Goal: Task Accomplishment & Management: Manage account settings

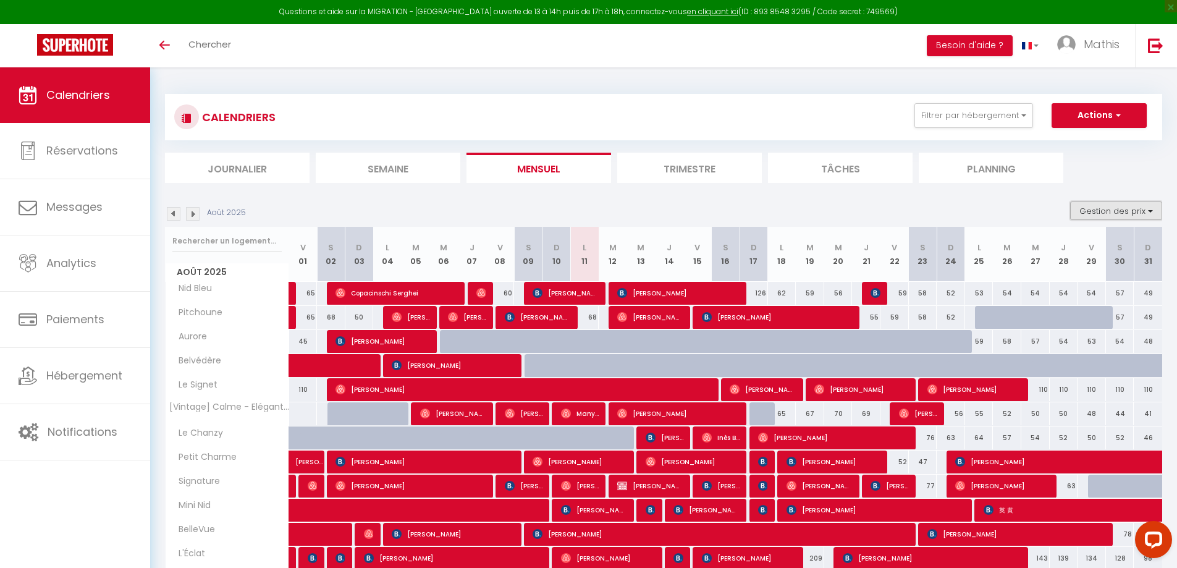
click at [1074, 203] on button "Gestion des prix" at bounding box center [1116, 210] width 92 height 19
click at [1082, 208] on button "Gestion des prix" at bounding box center [1116, 210] width 92 height 19
click at [990, 122] on button "Filtrer par hébergement" at bounding box center [973, 115] width 119 height 25
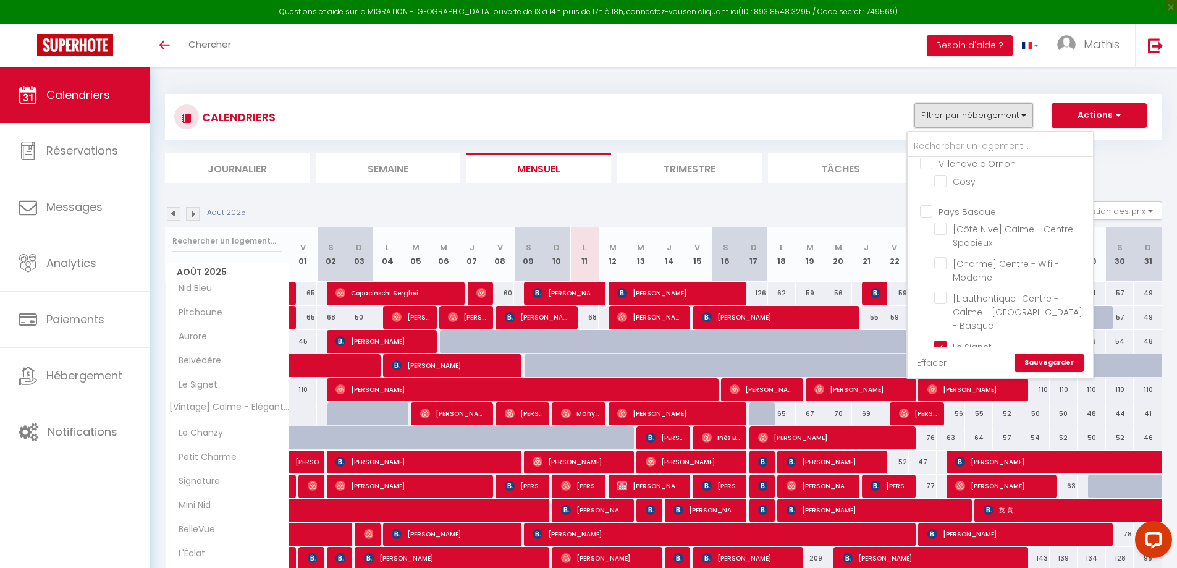
scroll to position [371, 0]
click at [964, 200] on input "Pays Basque" at bounding box center [1012, 200] width 185 height 12
checkbox input "true"
checkbox input "false"
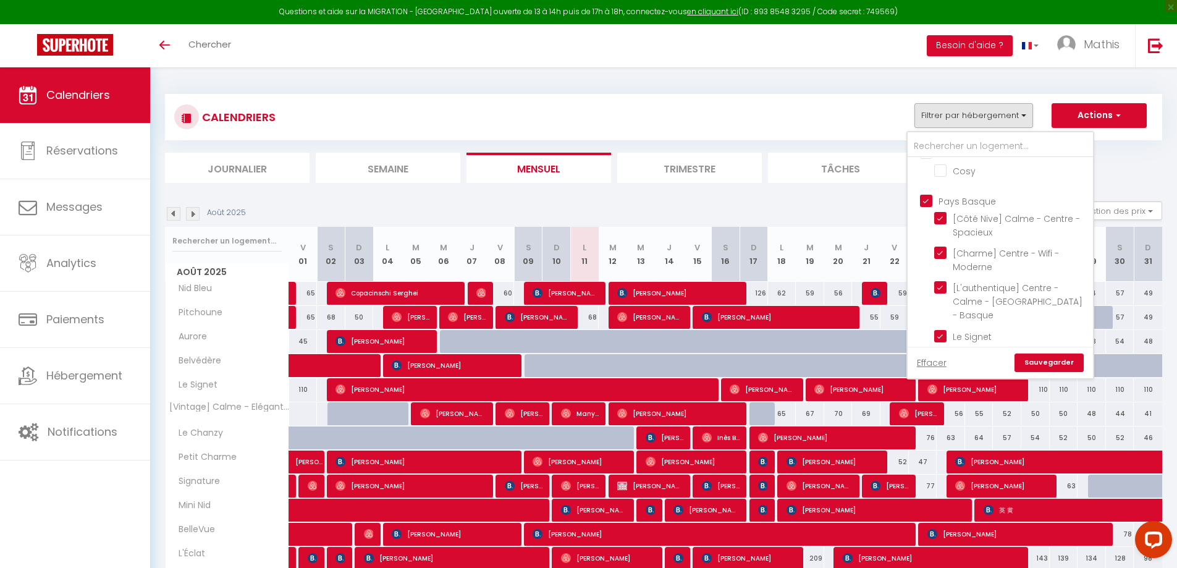
checkbox input "false"
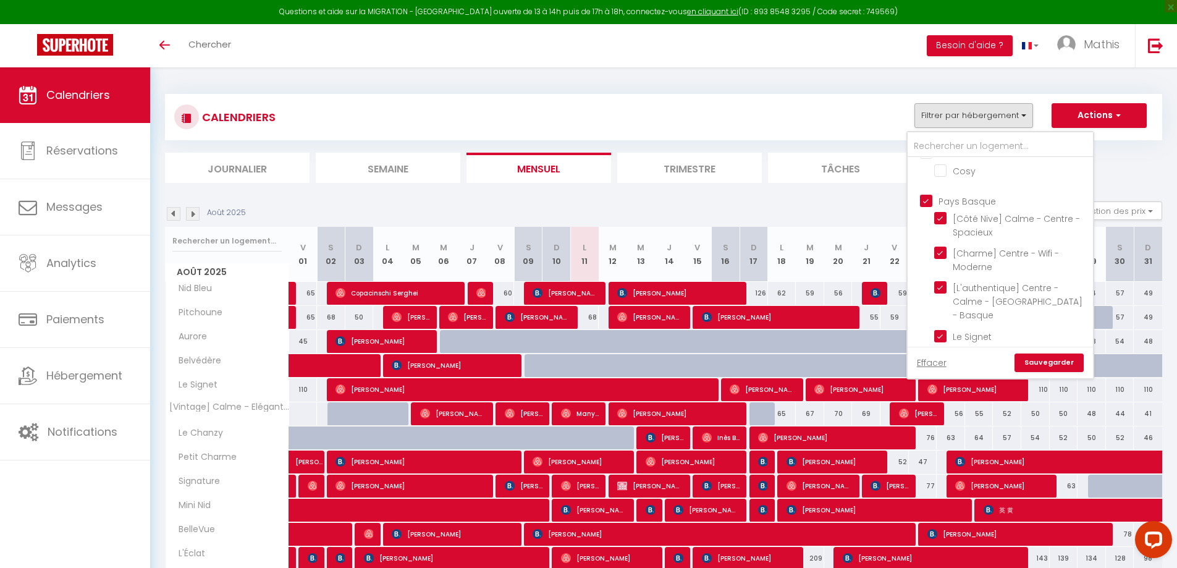
checkbox input "false"
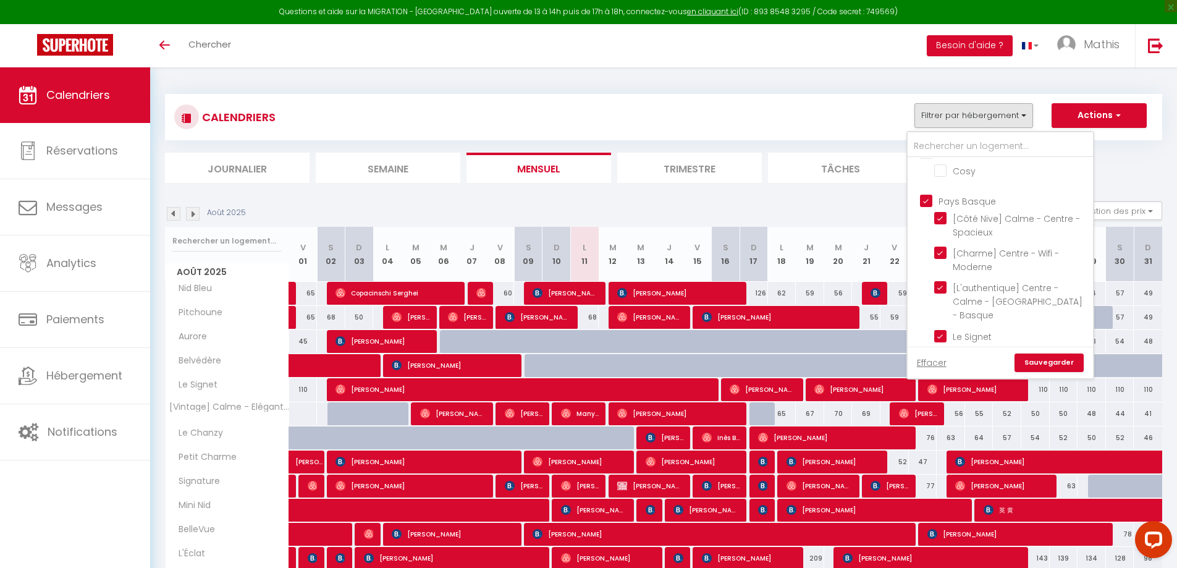
checkbox input "false"
checkbox input "true"
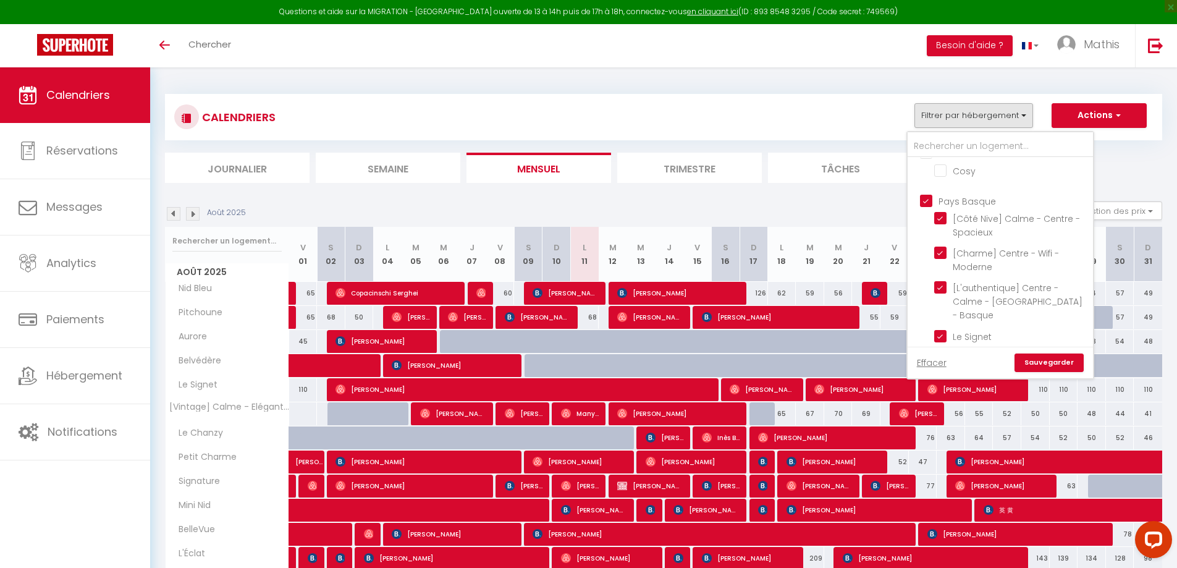
checkbox input "true"
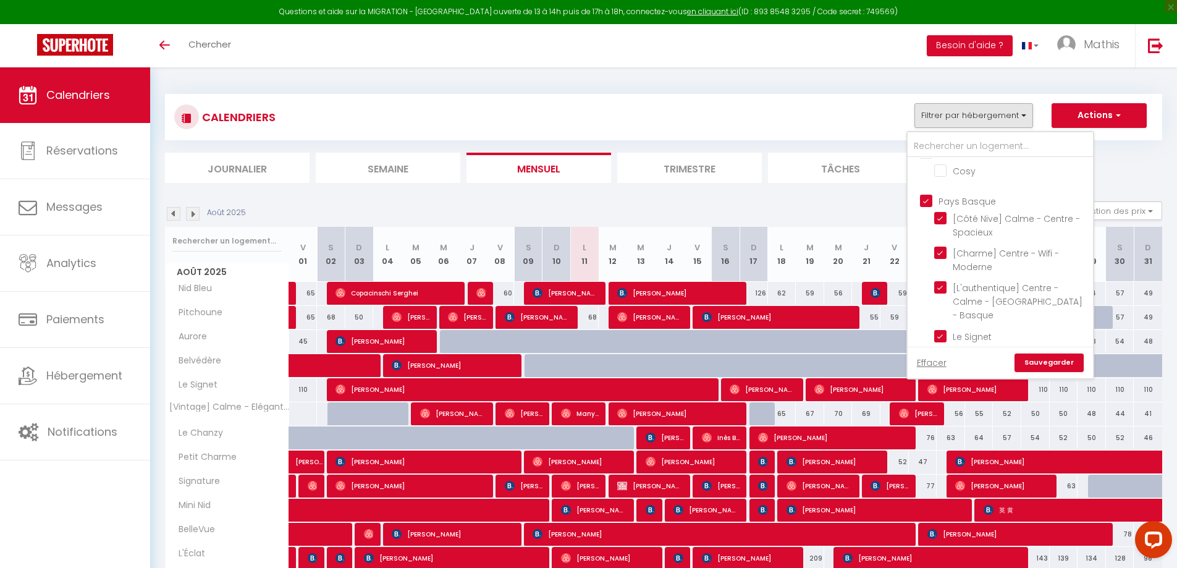
checkbox input "true"
checkbox input "false"
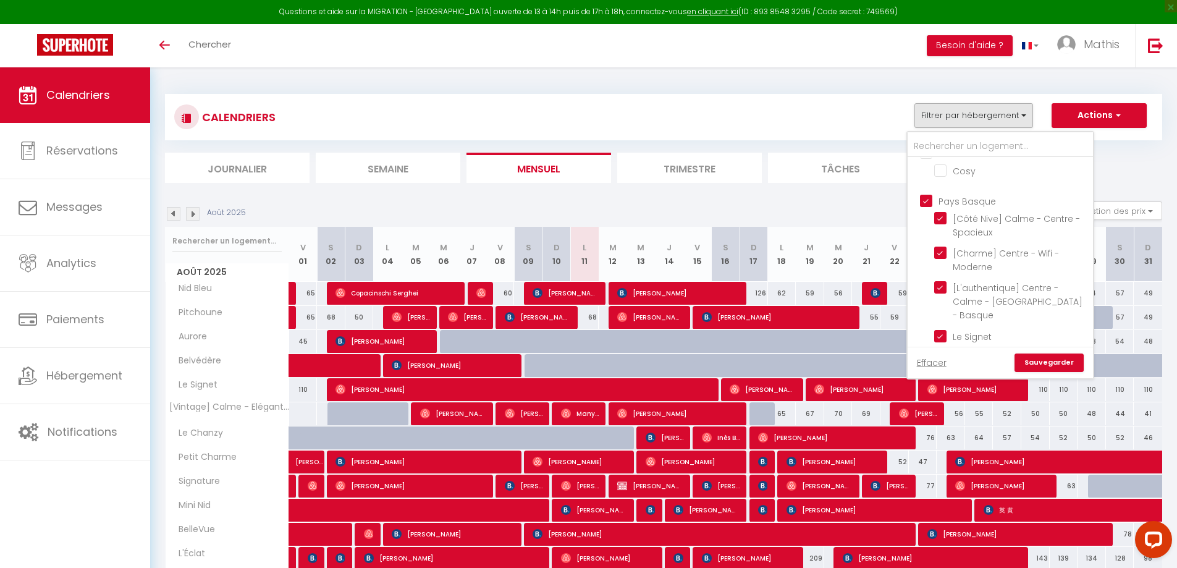
checkbox input "false"
click at [965, 200] on input "Pays Basque" at bounding box center [1012, 200] width 185 height 12
checkbox input "false"
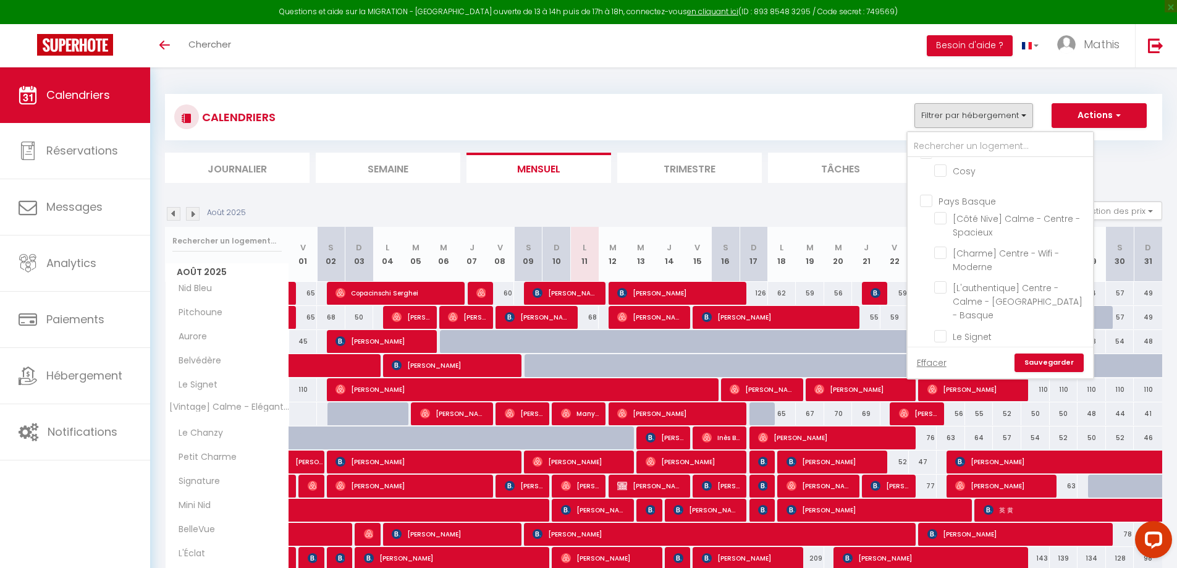
checkbox input "false"
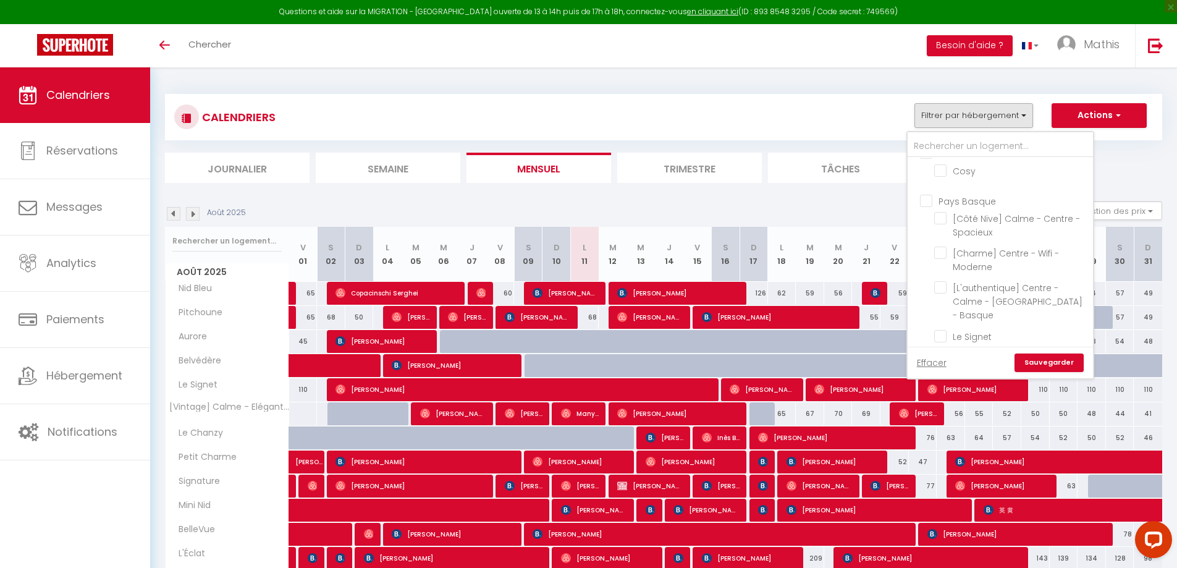
checkbox input "false"
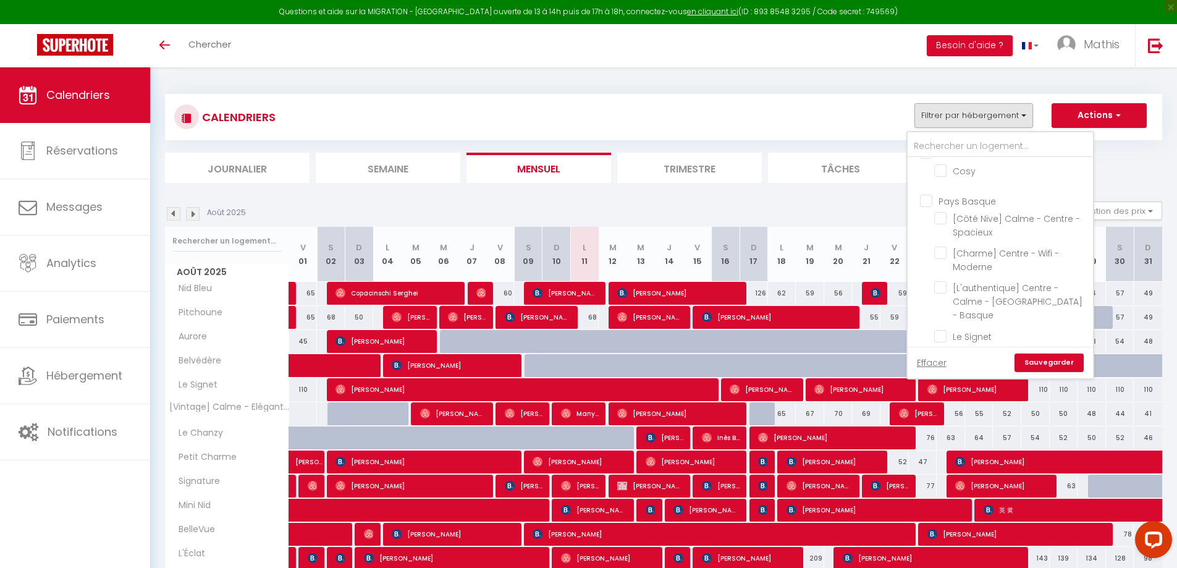
checkbox input "false"
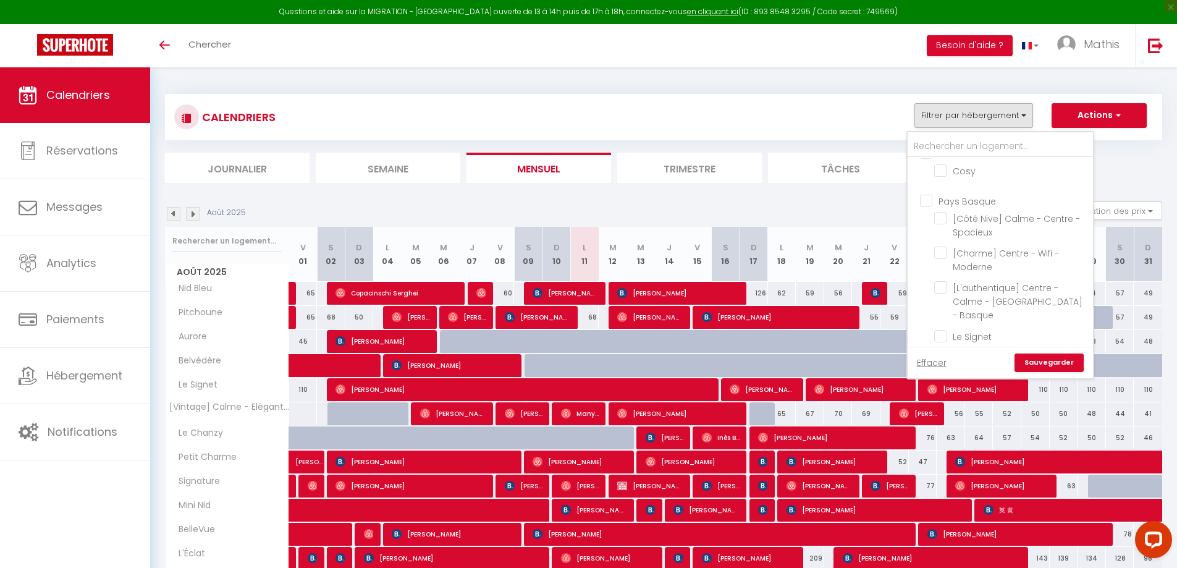
checkbox input "false"
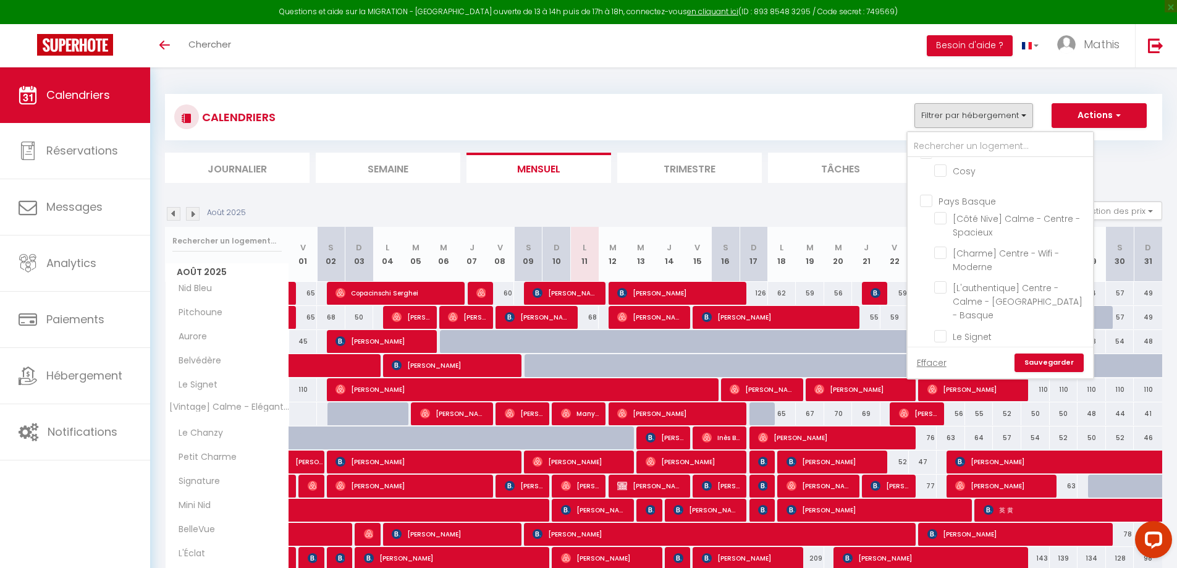
checkbox input "false"
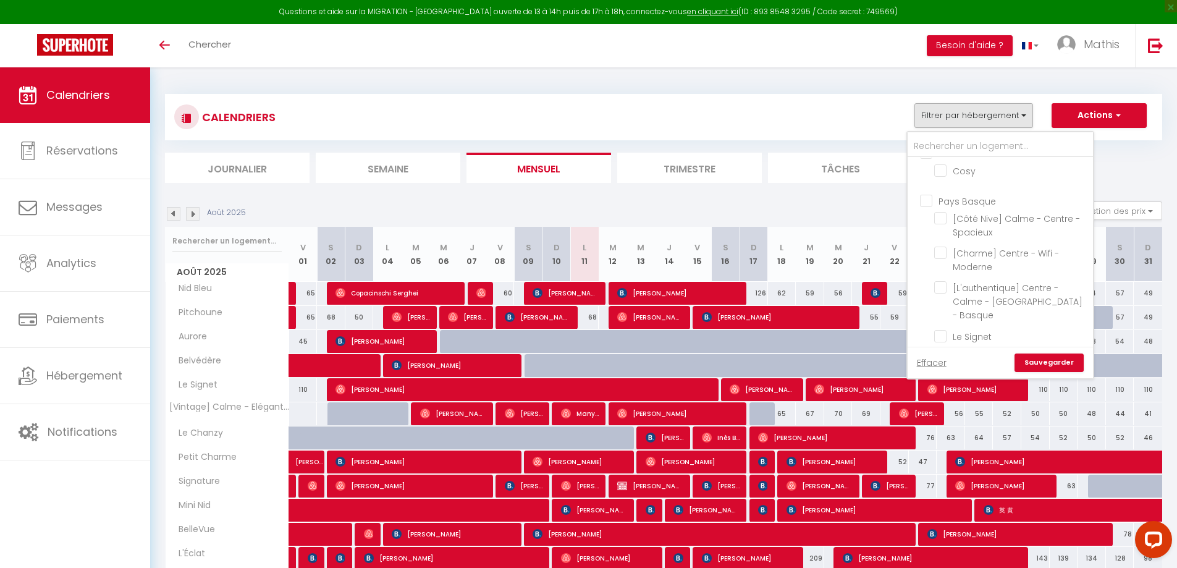
checkbox input "false"
click at [949, 243] on input "Dax" at bounding box center [1012, 249] width 185 height 12
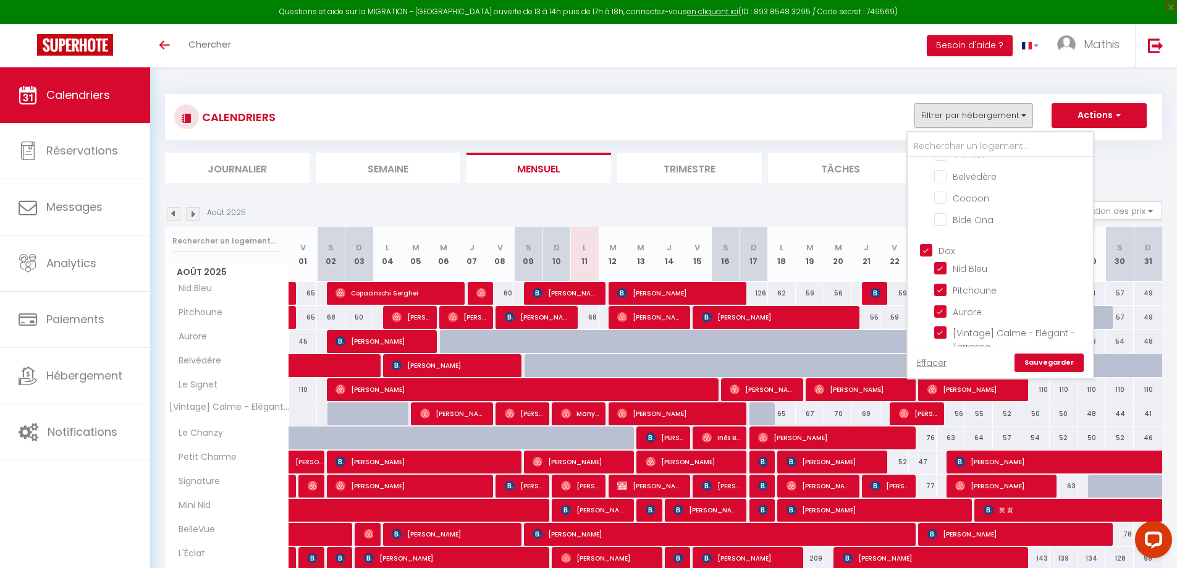
checkbox input "false"
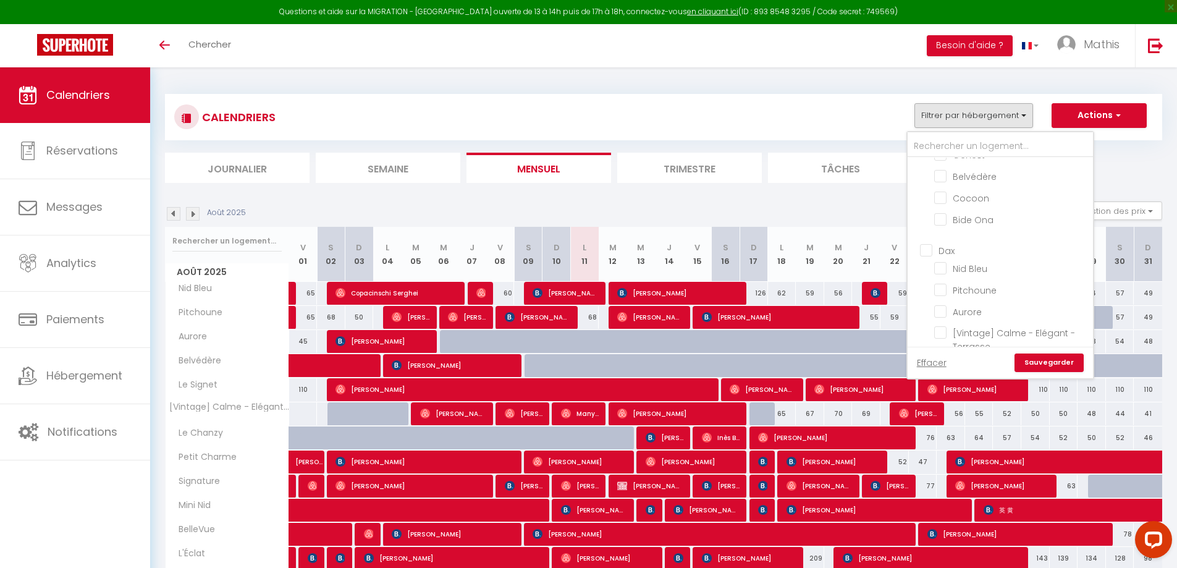
checkbox input "false"
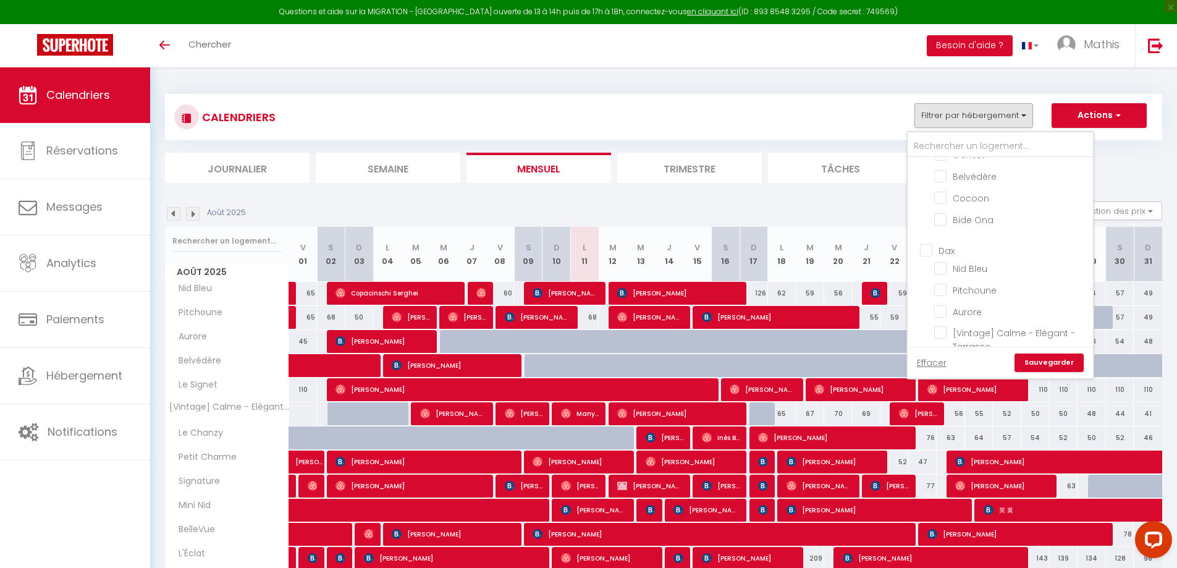
checkbox input "false"
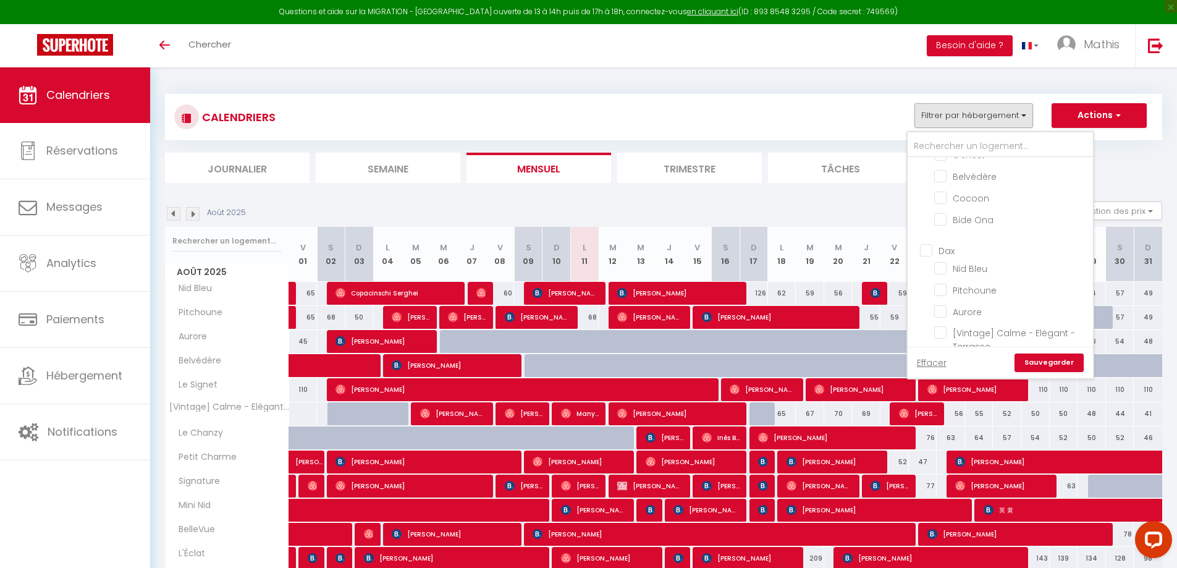
checkbox input "false"
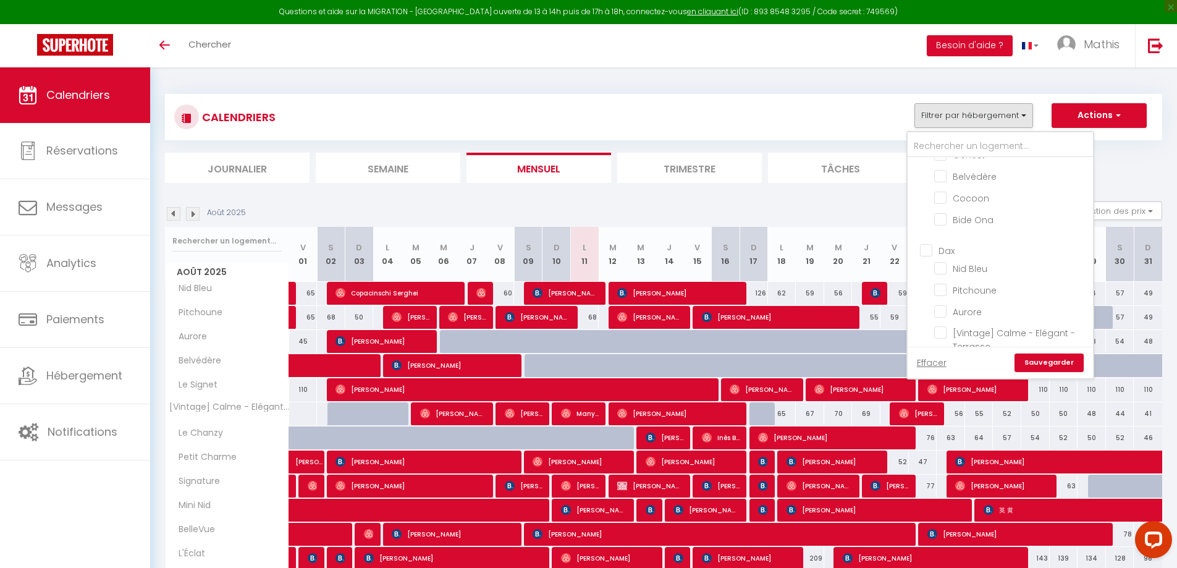
checkbox input "false"
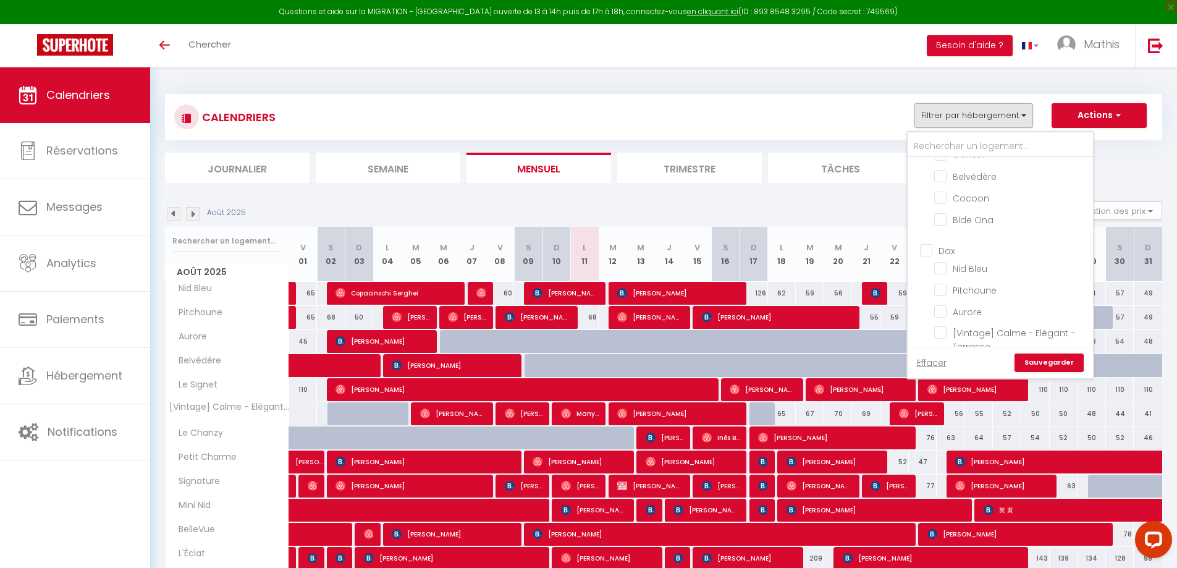
checkbox input "false"
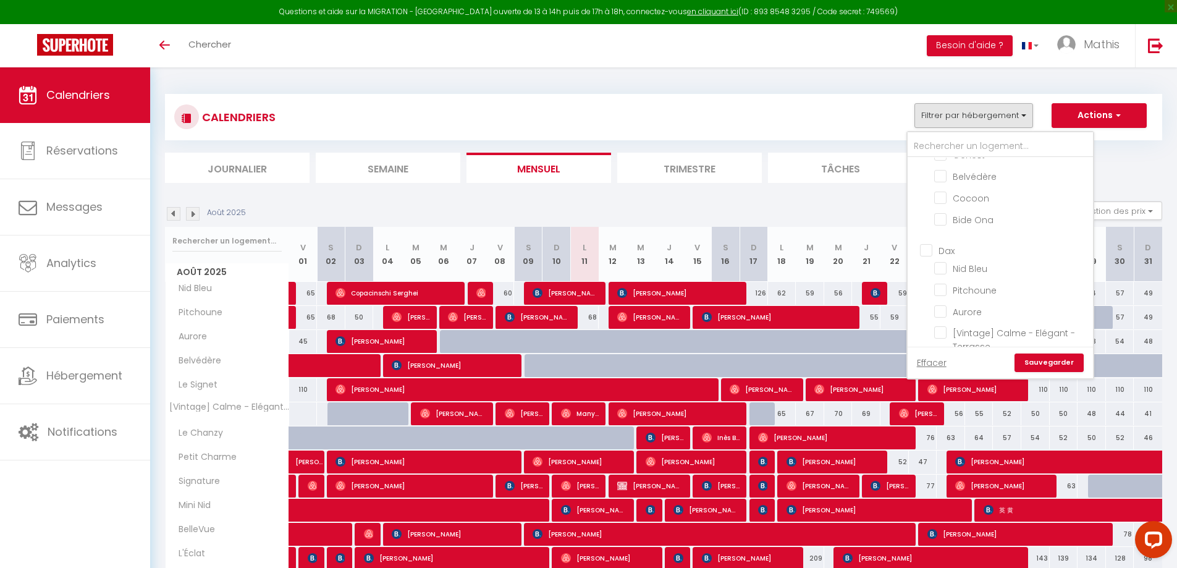
checkbox input "false"
click at [949, 243] on input "Dax" at bounding box center [1012, 249] width 185 height 12
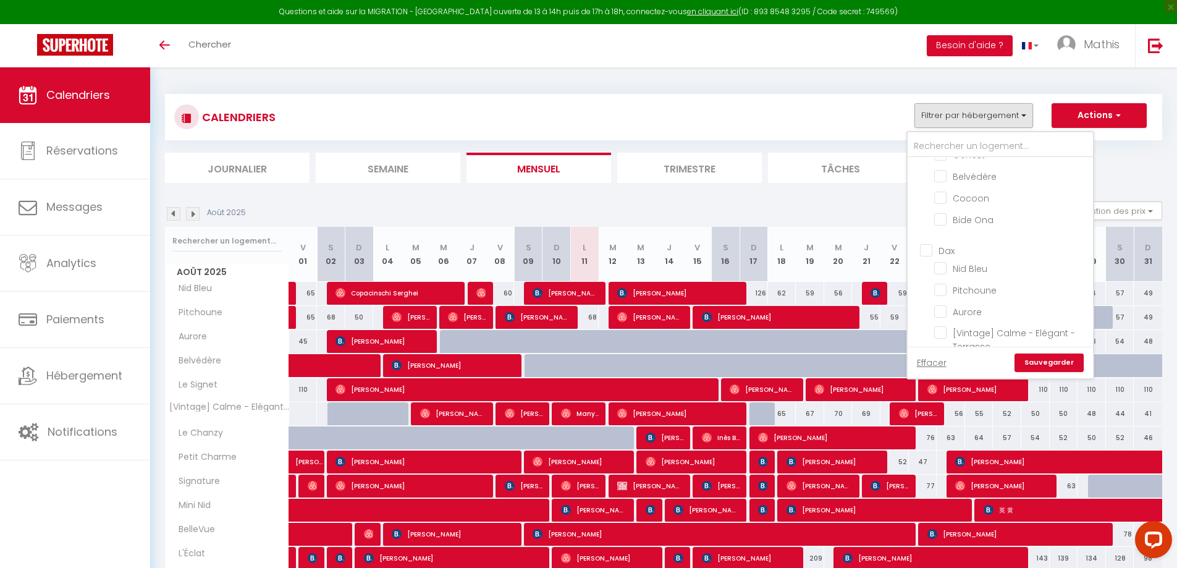
checkbox input "true"
checkbox input "false"
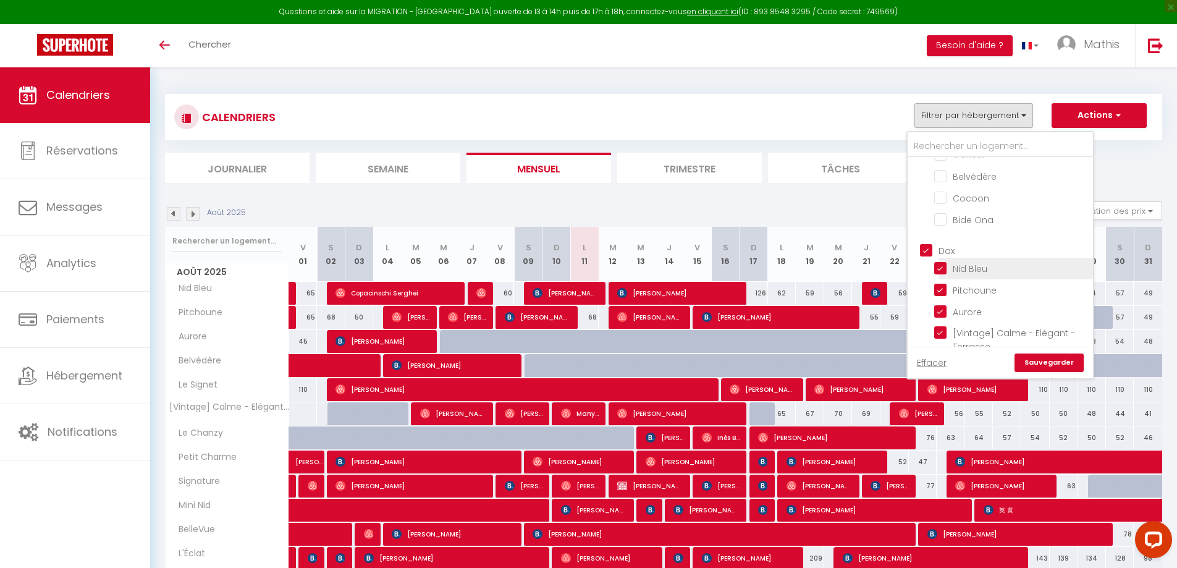
checkbox input "false"
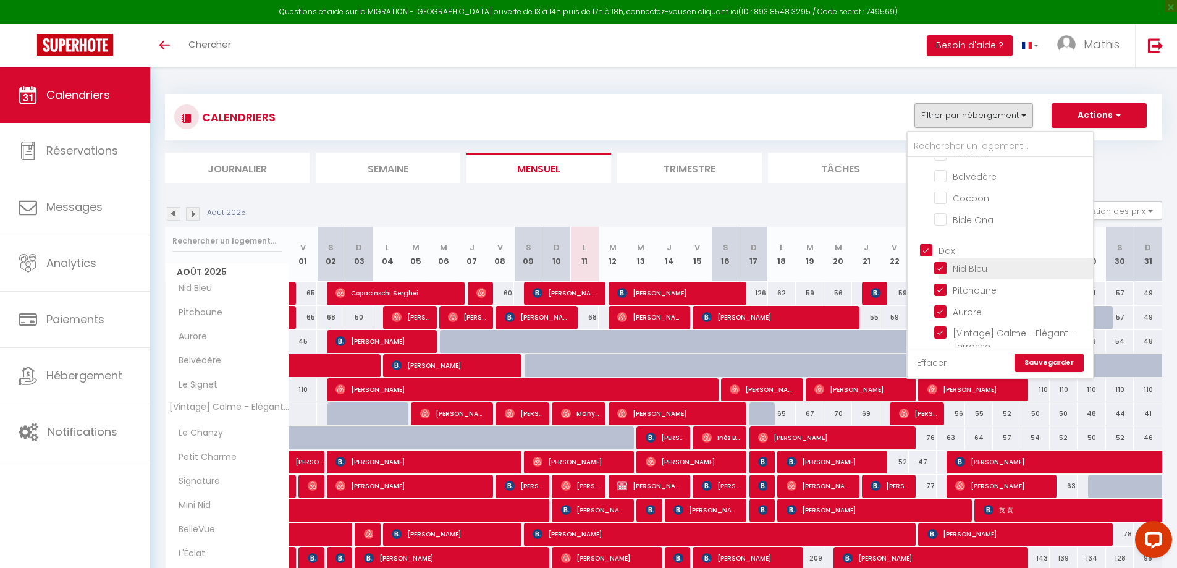
checkbox input "false"
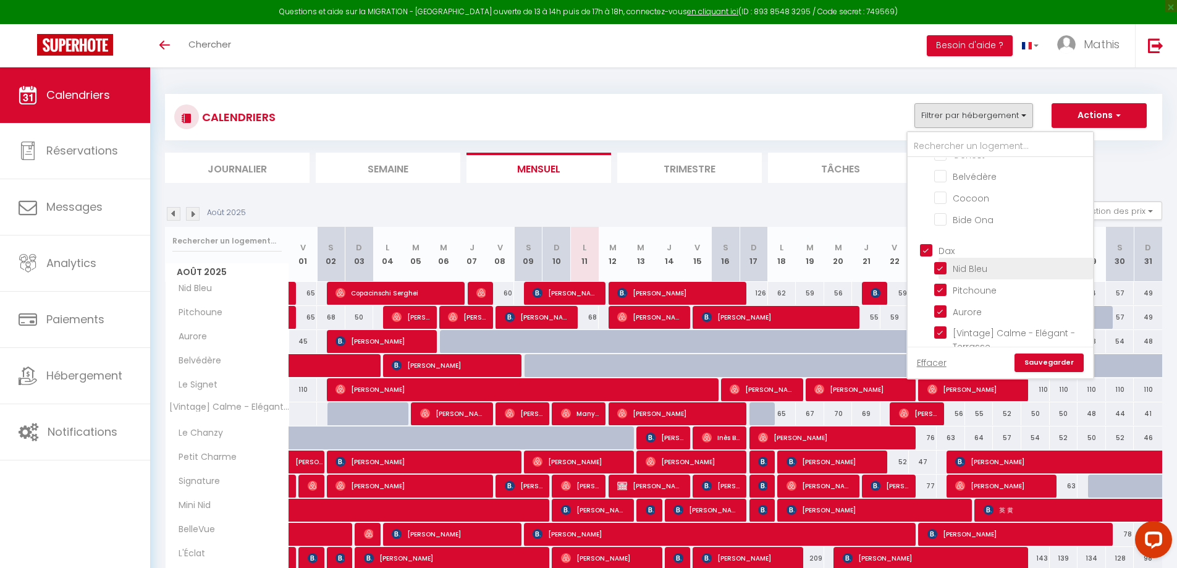
checkbox input "false"
checkbox input "true"
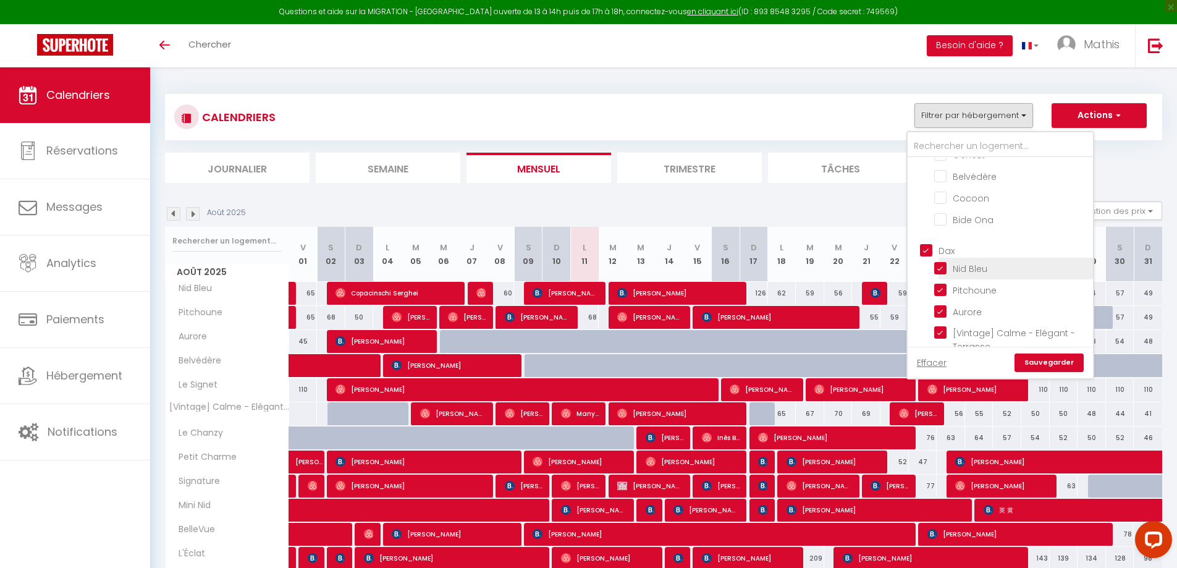
checkbox input "true"
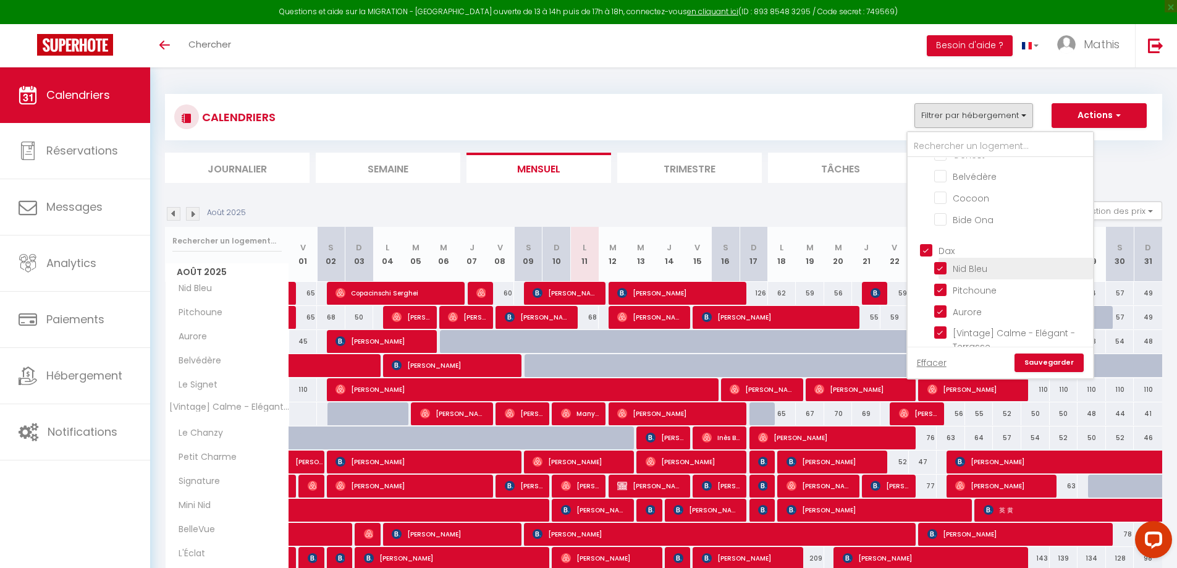
checkbox input "true"
checkbox input "false"
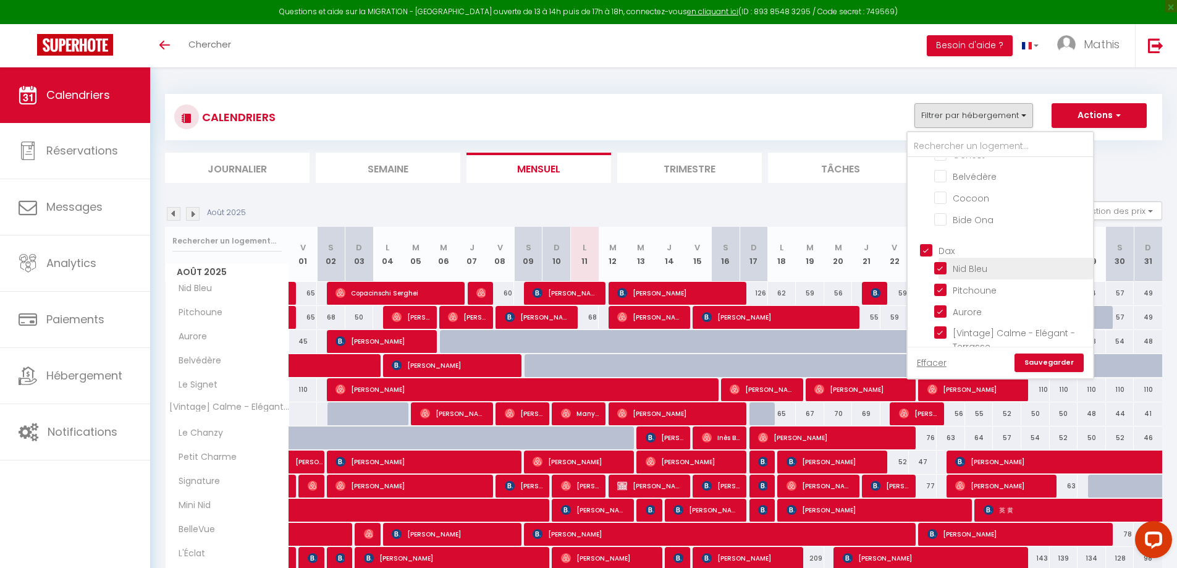
checkbox input "false"
checkbox input "true"
checkbox input "false"
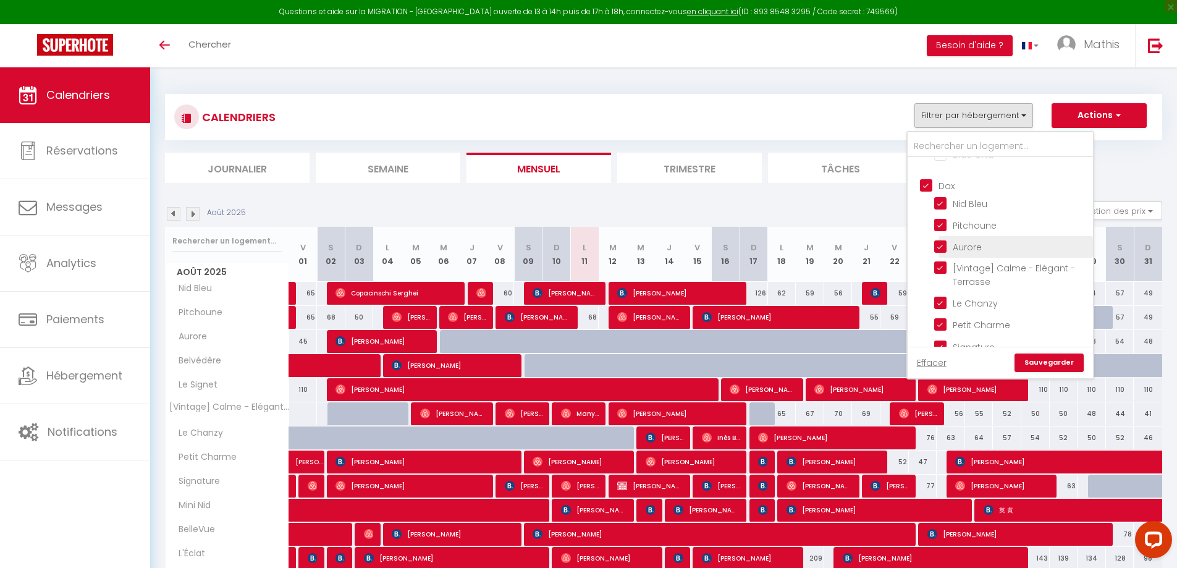
scroll to position [927, 0]
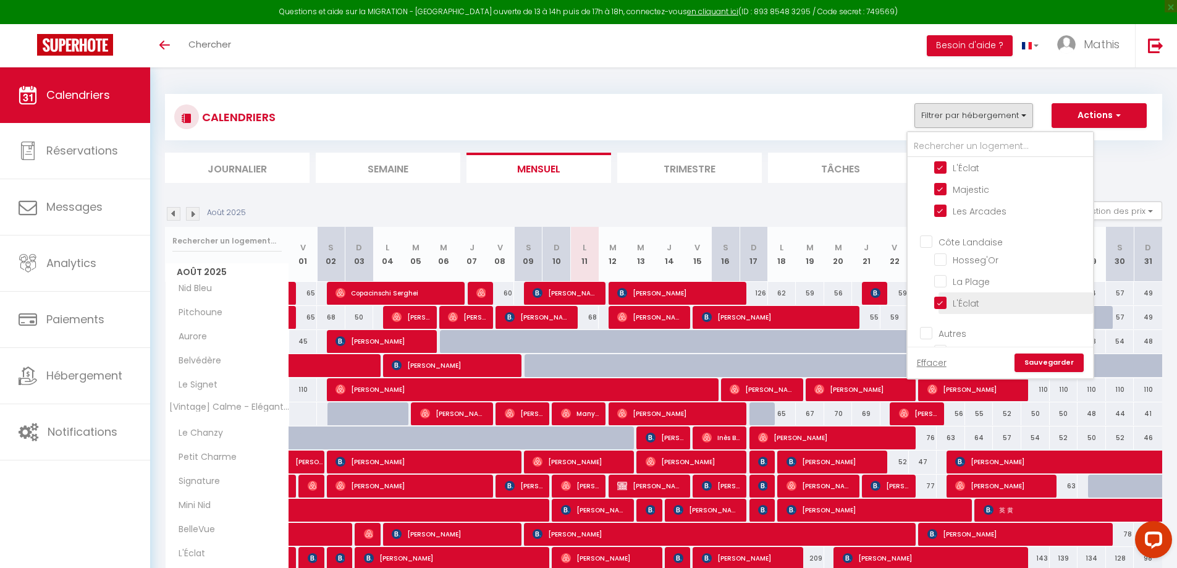
click at [959, 173] on input "L'Éclat" at bounding box center [1011, 167] width 154 height 12
checkbox input "false"
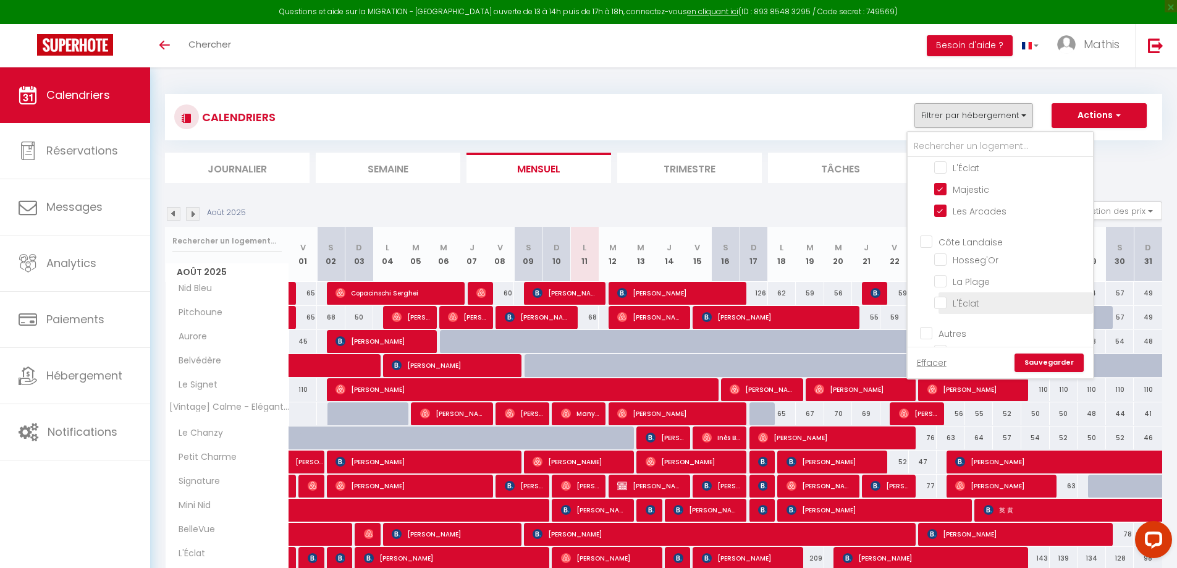
checkbox input "false"
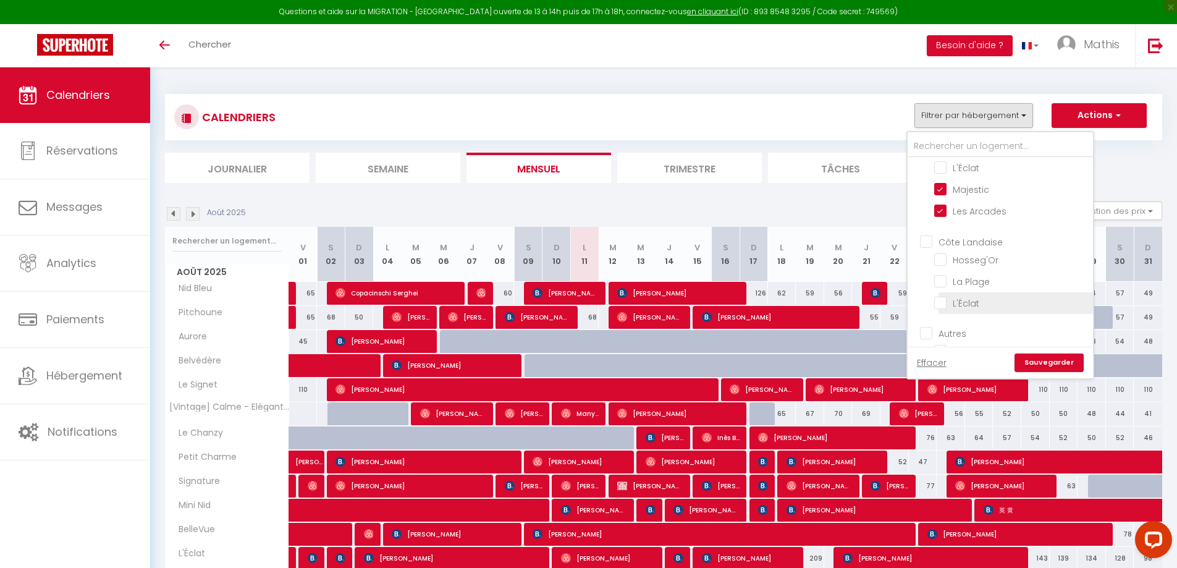
checkbox input "false"
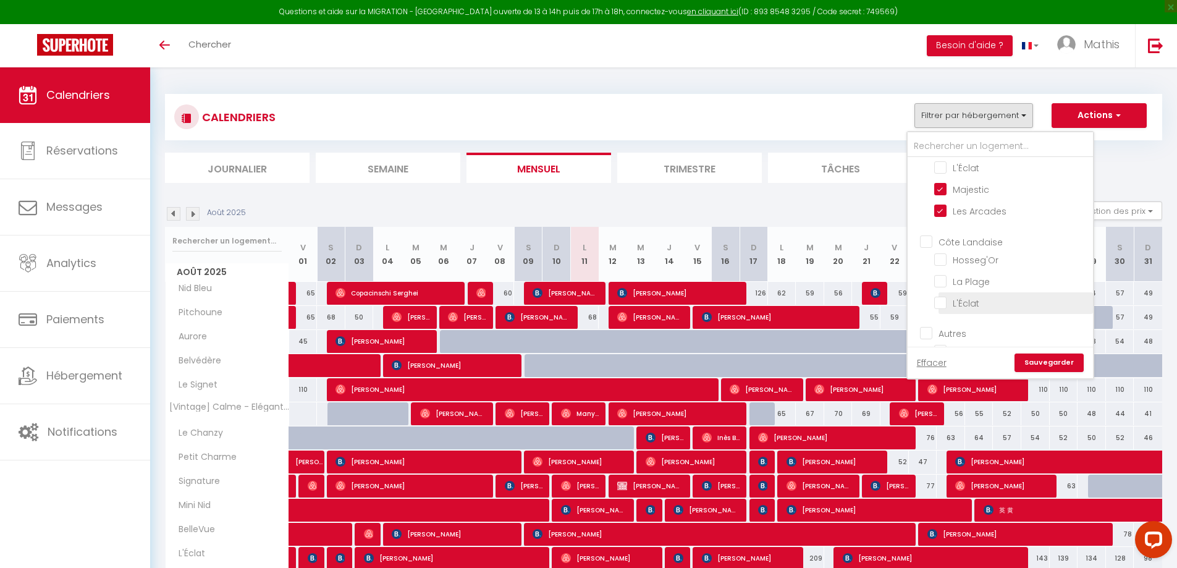
checkbox input "false"
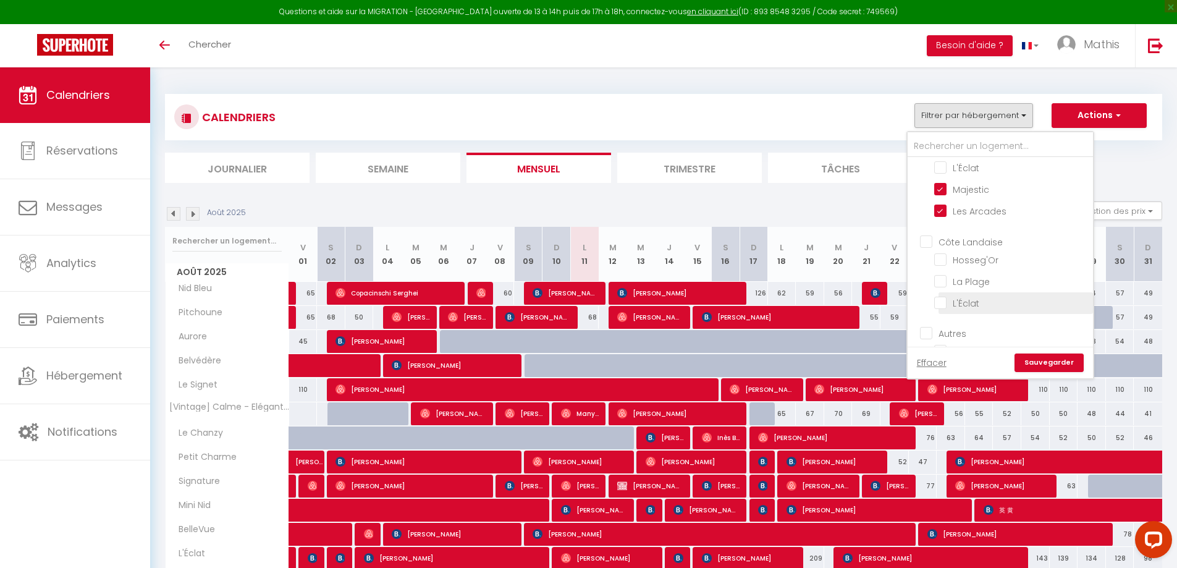
checkbox input "false"
click at [1043, 362] on link "Sauvegarder" at bounding box center [1048, 362] width 69 height 19
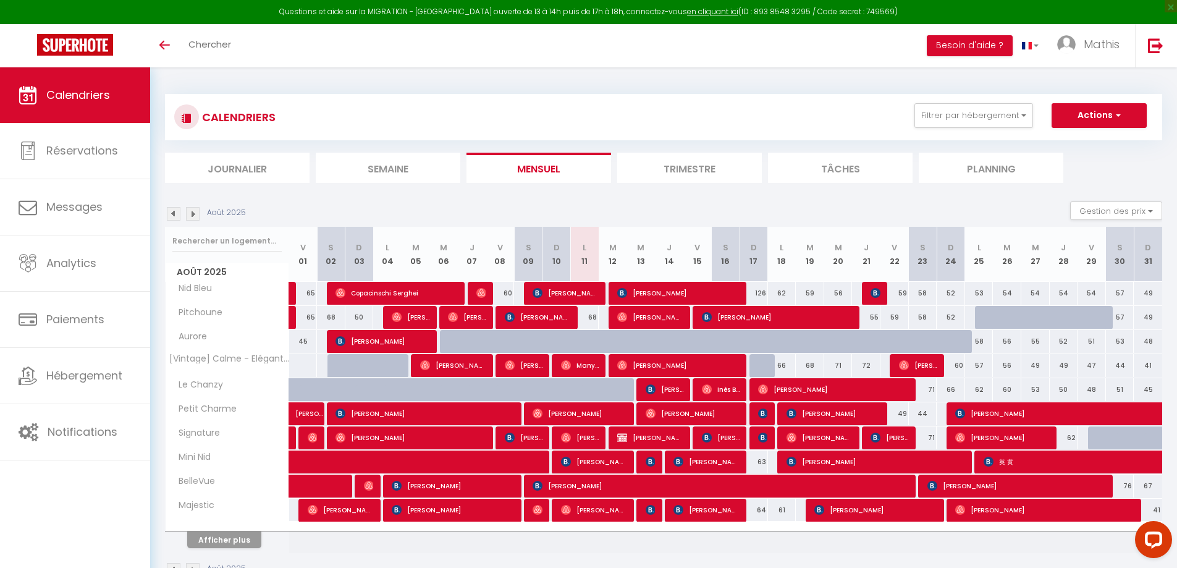
click at [985, 128] on div "CALENDRIERS Filtrer par hébergement [PERSON_NAME] 312 - [PERSON_NAME] 418 - Sér…" at bounding box center [663, 117] width 978 height 28
click at [999, 124] on button "Filtrer par hébergement" at bounding box center [973, 115] width 119 height 25
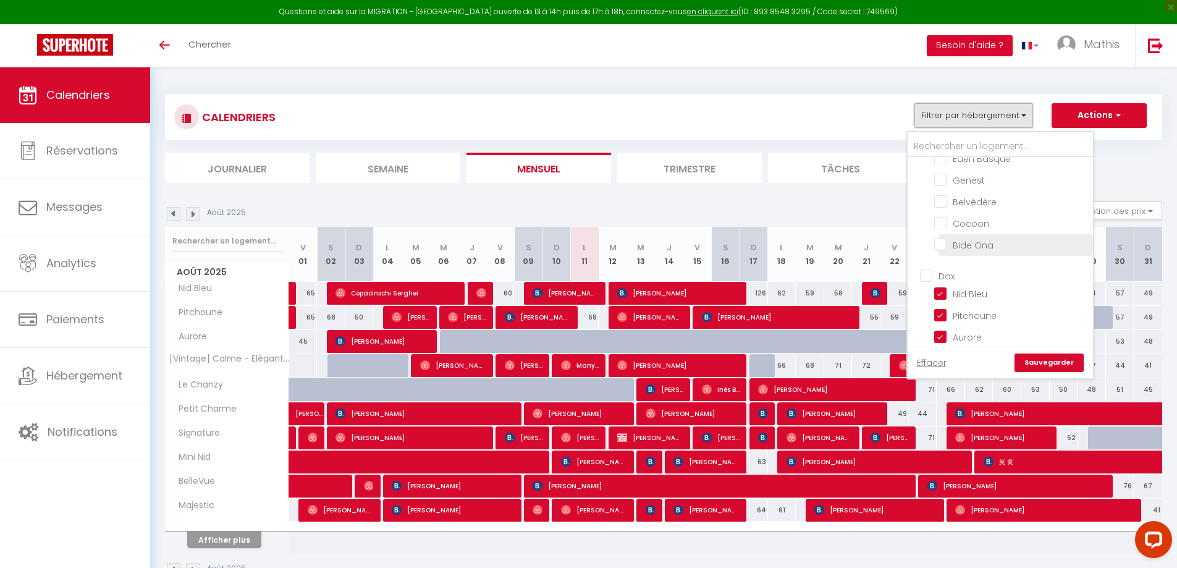
scroll to position [556, 0]
click at [948, 305] on input "Dax" at bounding box center [1012, 311] width 185 height 12
checkbox input "true"
checkbox input "false"
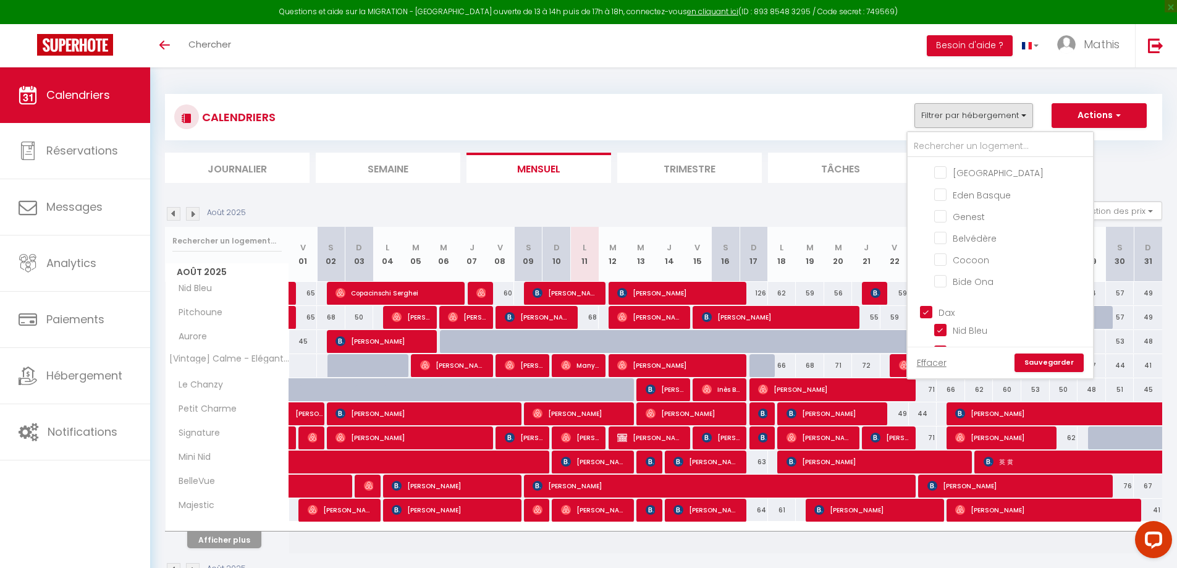
checkbox input "false"
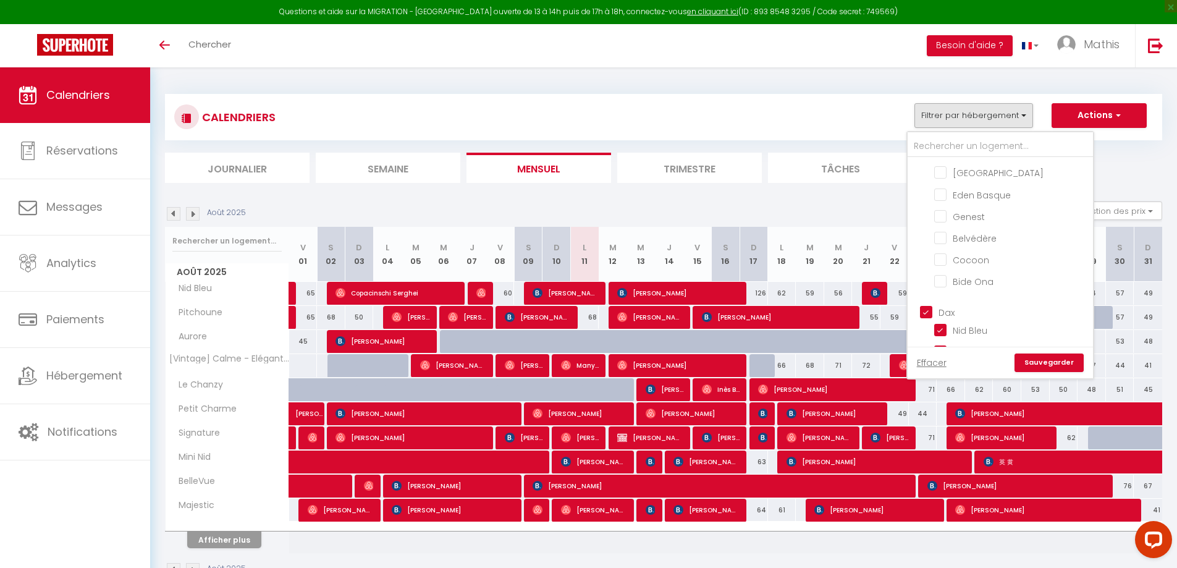
checkbox input "false"
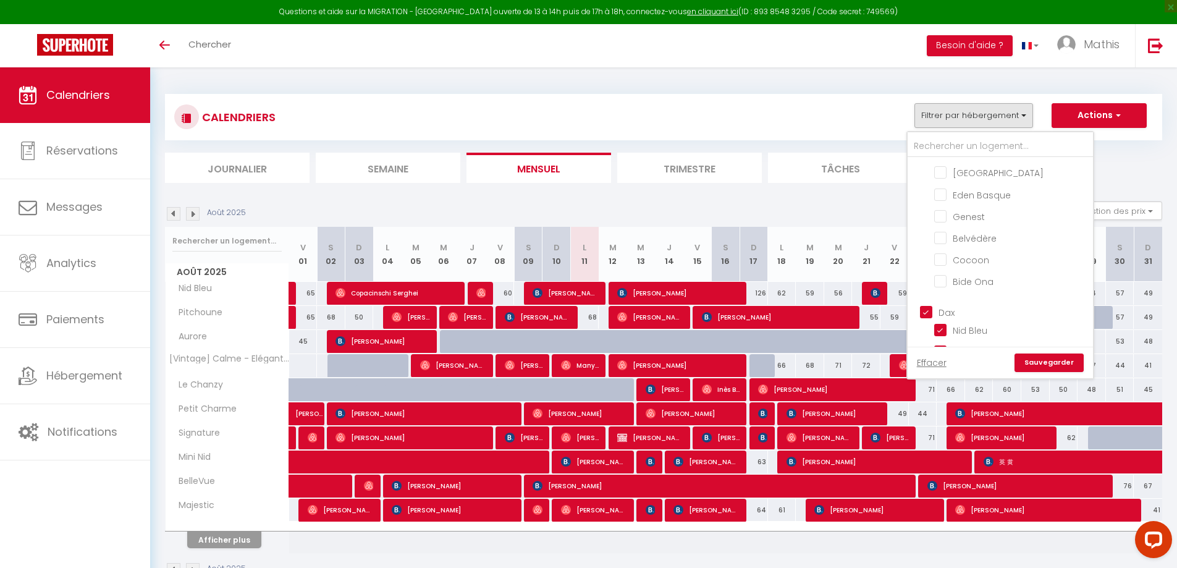
checkbox input "false"
checkbox input "true"
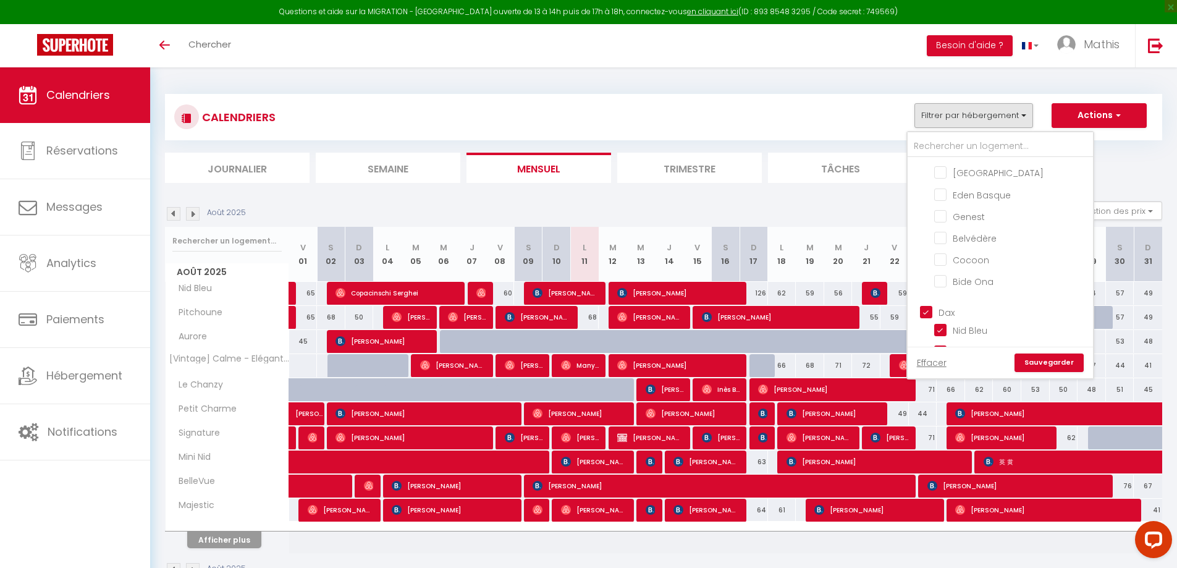
checkbox input "false"
checkbox input "true"
checkbox input "false"
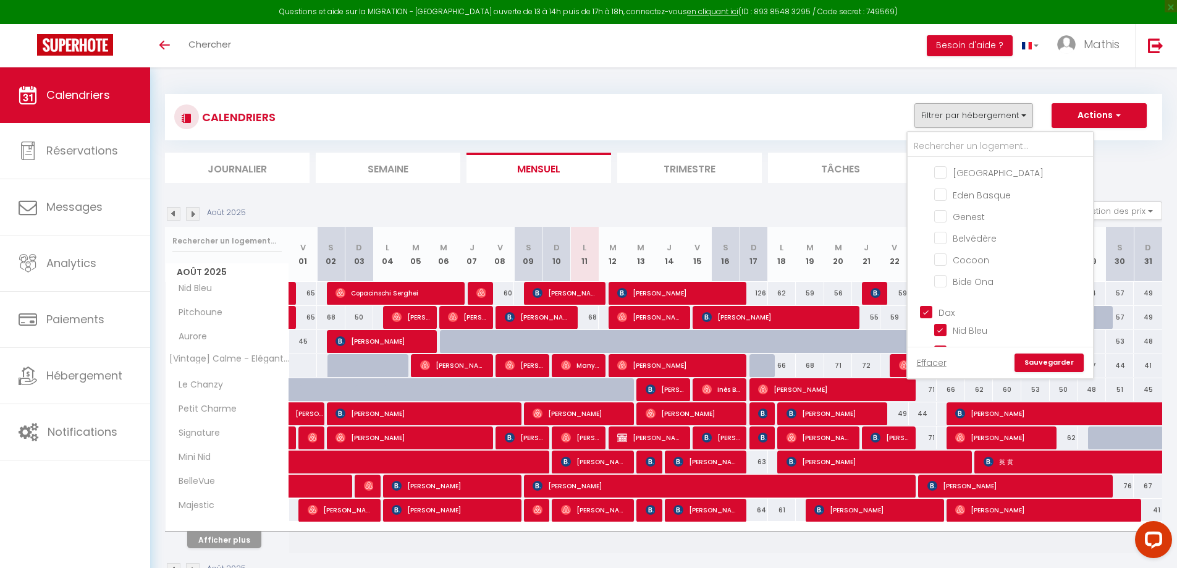
click at [948, 305] on input "Dax" at bounding box center [1012, 311] width 185 height 12
checkbox input "false"
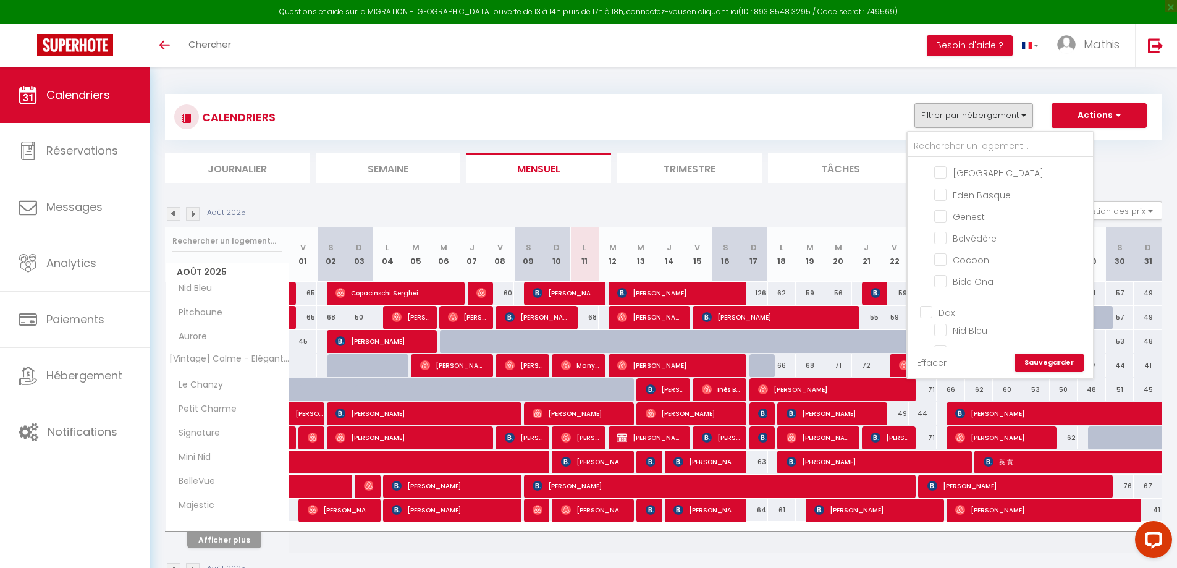
checkbox input "false"
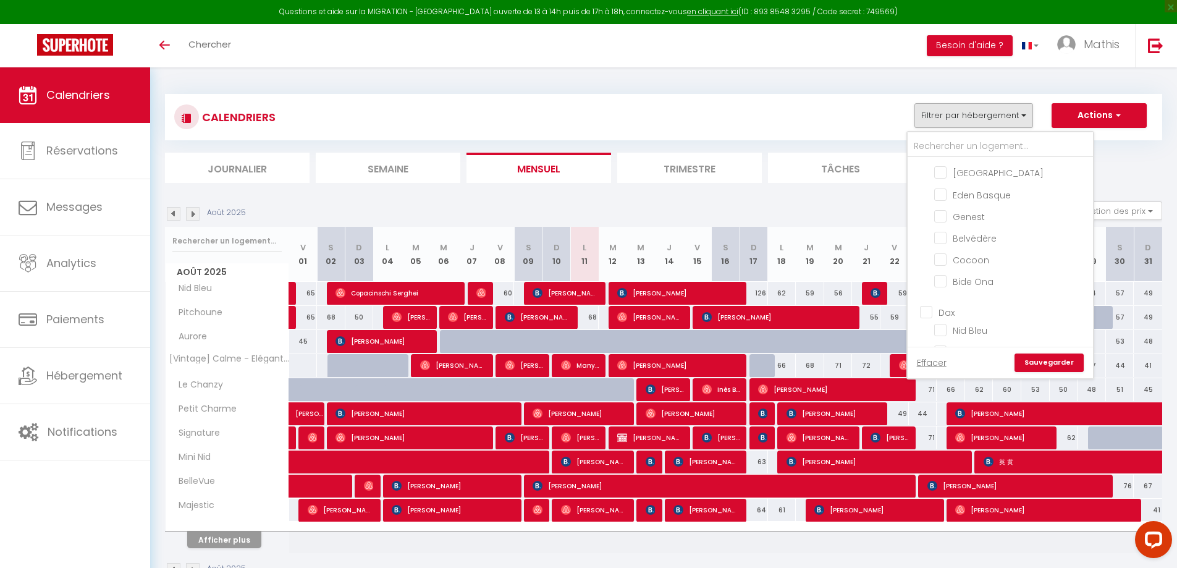
checkbox input "false"
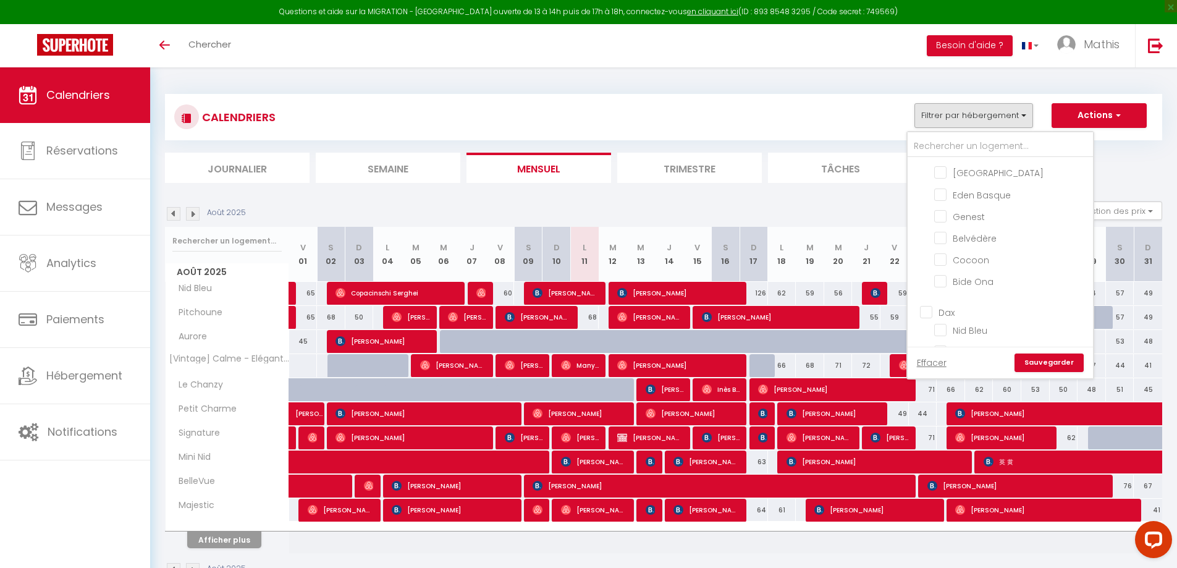
checkbox input "false"
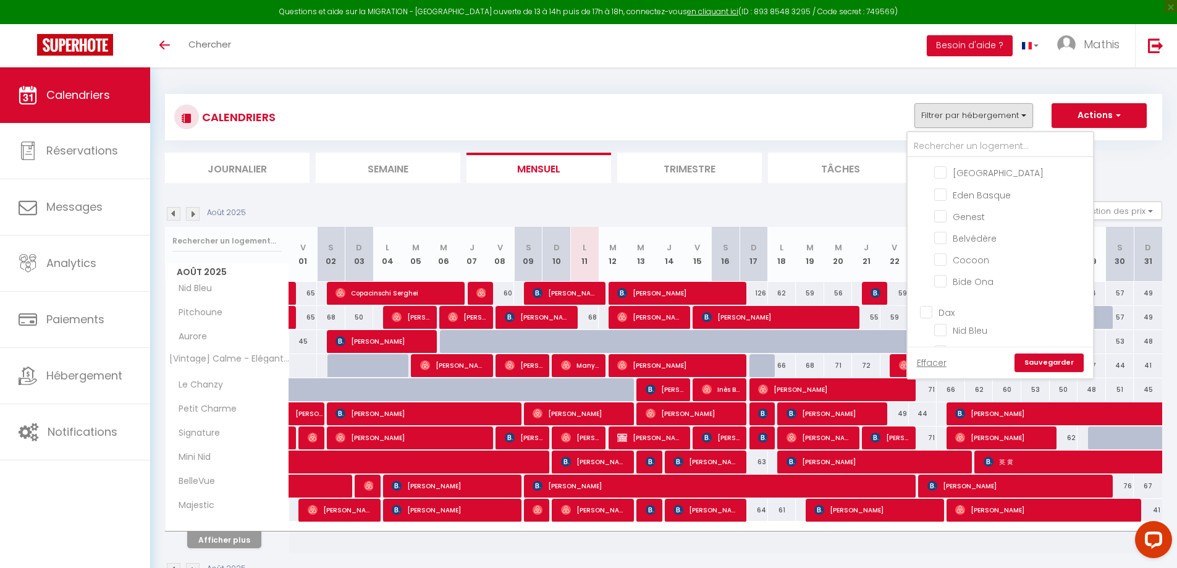
checkbox input "false"
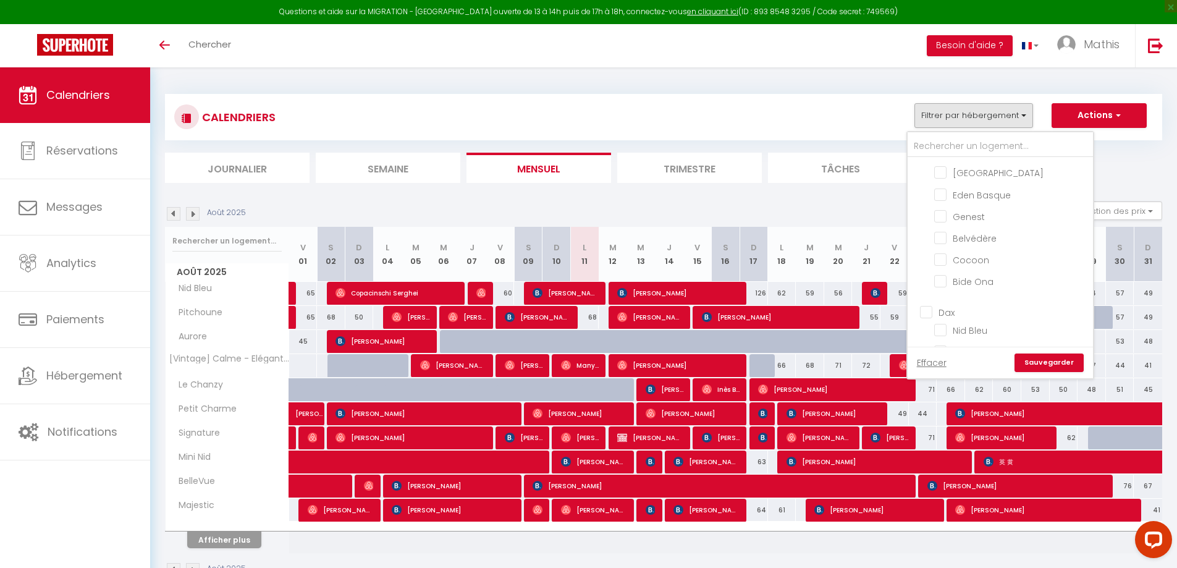
checkbox input "false"
click at [944, 321] on input "Pays Basque" at bounding box center [1012, 323] width 185 height 12
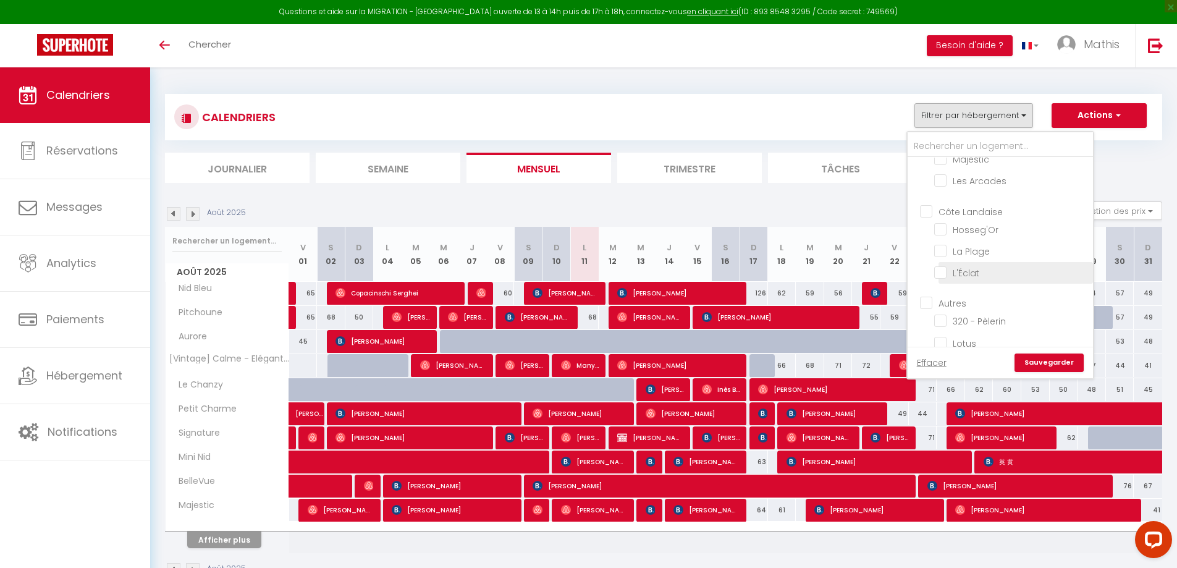
click at [976, 143] on input "L'Éclat" at bounding box center [1011, 136] width 154 height 12
click at [1041, 363] on link "Sauvegarder" at bounding box center [1048, 362] width 69 height 19
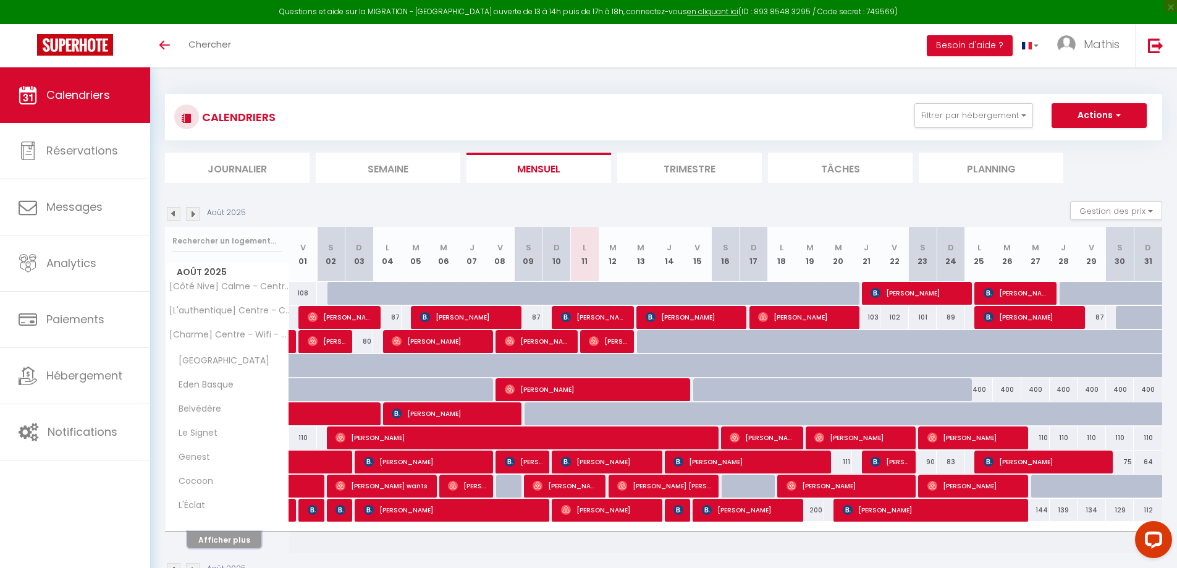
click at [242, 536] on button "Afficher plus" at bounding box center [224, 539] width 74 height 17
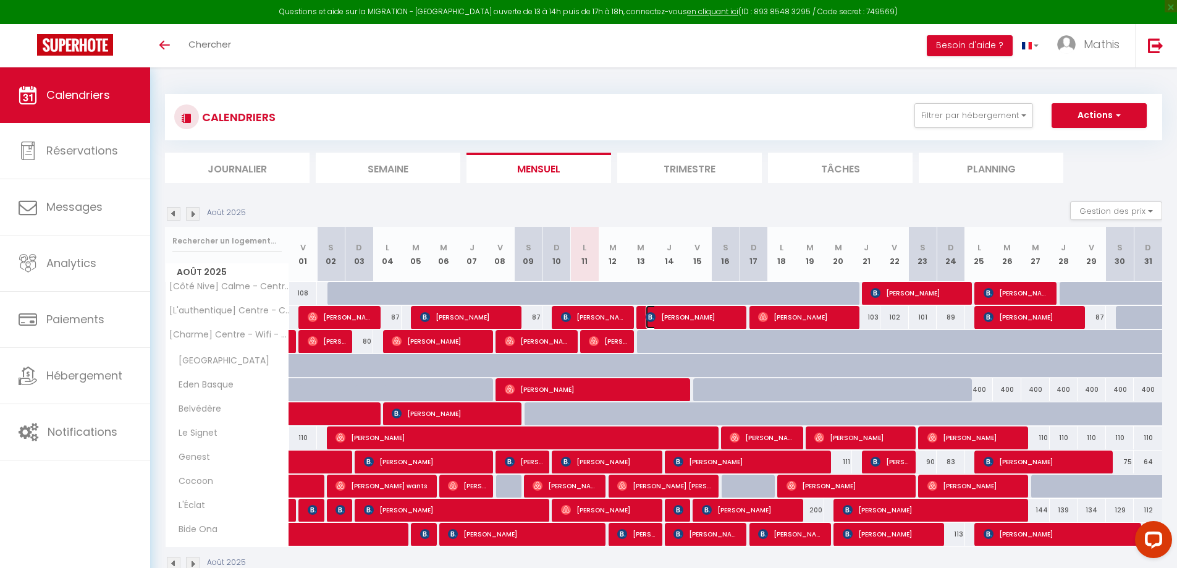
click at [653, 316] on img at bounding box center [650, 317] width 10 height 10
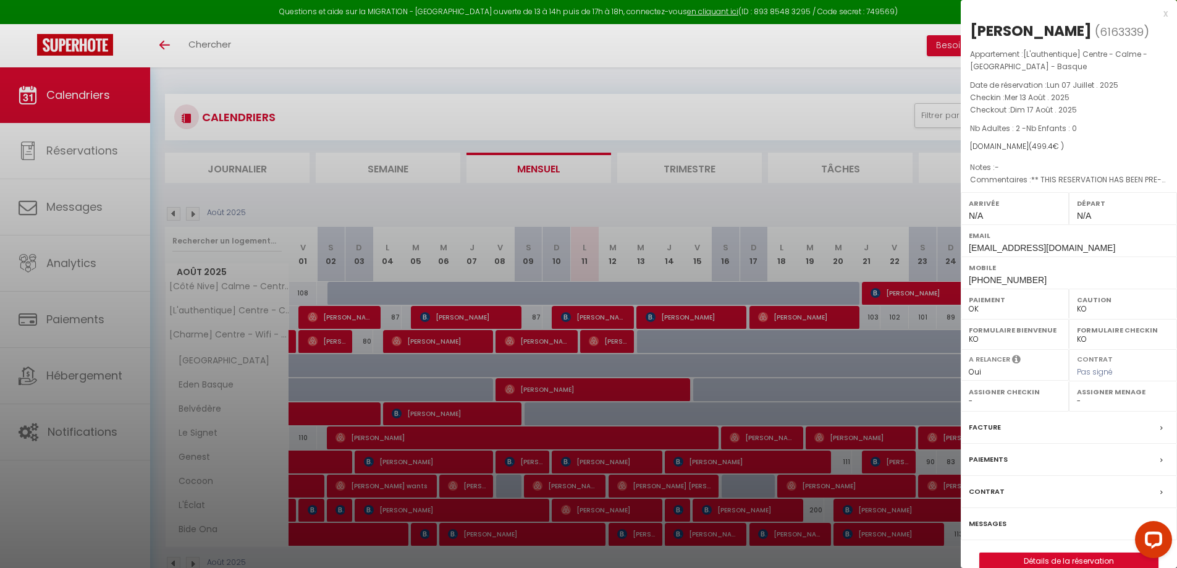
click at [594, 210] on div at bounding box center [588, 284] width 1177 height 568
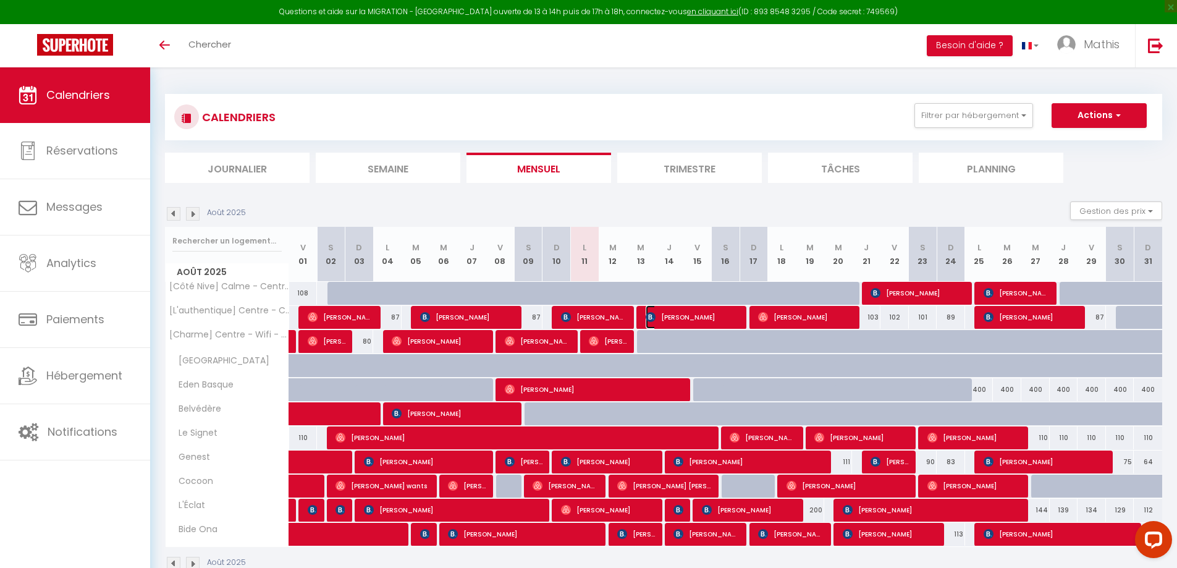
click at [650, 321] on img at bounding box center [650, 317] width 10 height 10
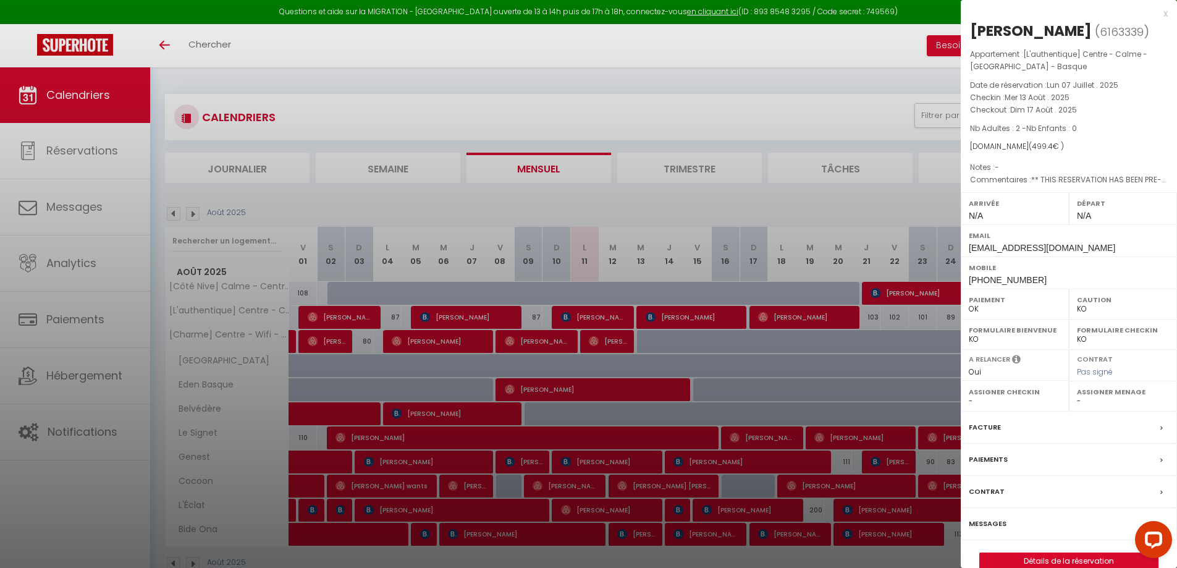
click at [608, 211] on div at bounding box center [588, 284] width 1177 height 568
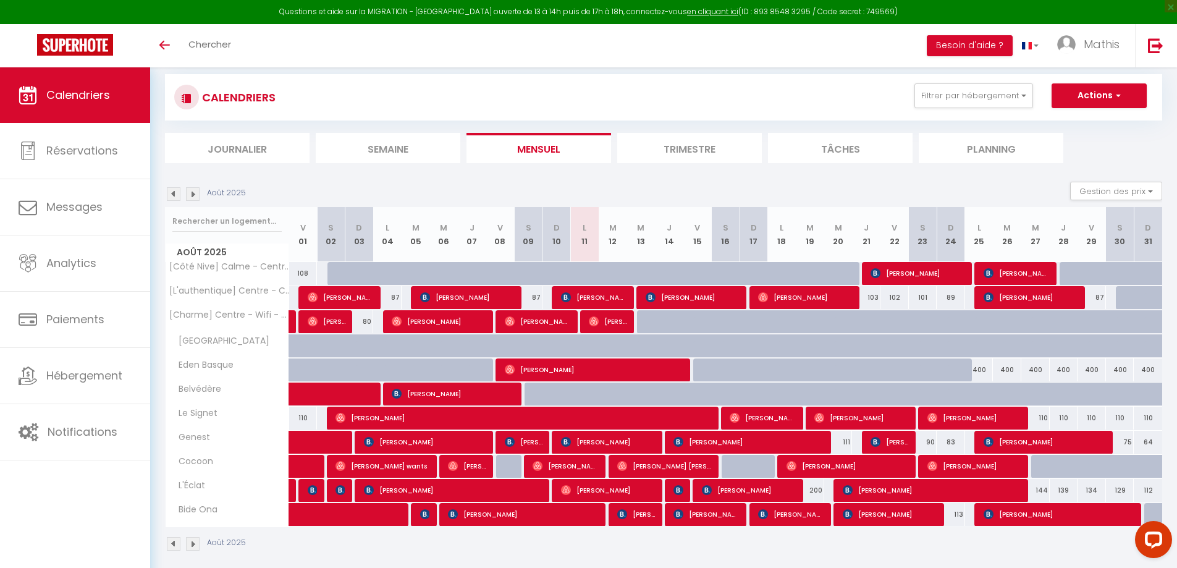
scroll to position [67, 0]
